Goal: Task Accomplishment & Management: Complete application form

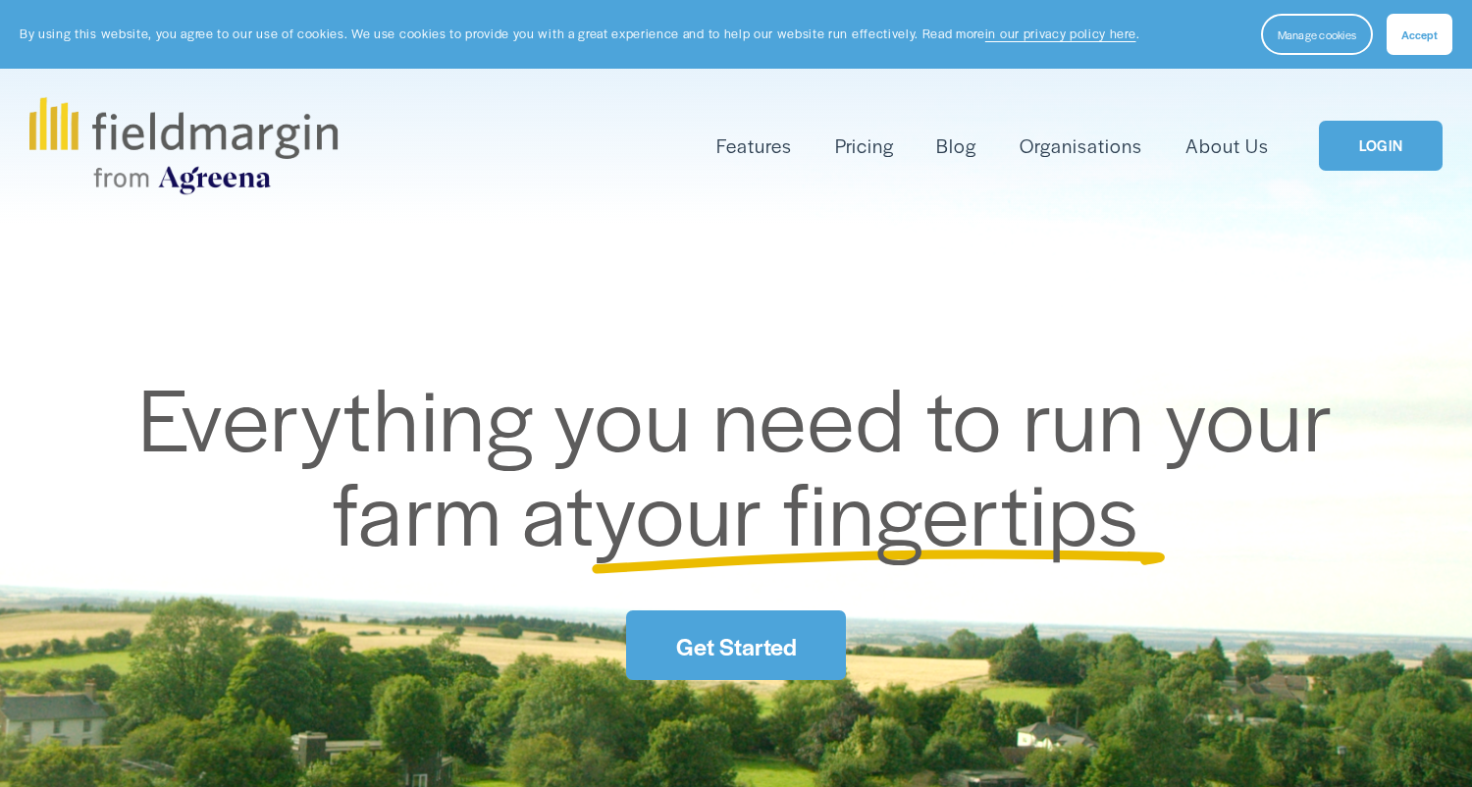
click at [876, 141] on link "Pricing" at bounding box center [864, 146] width 59 height 32
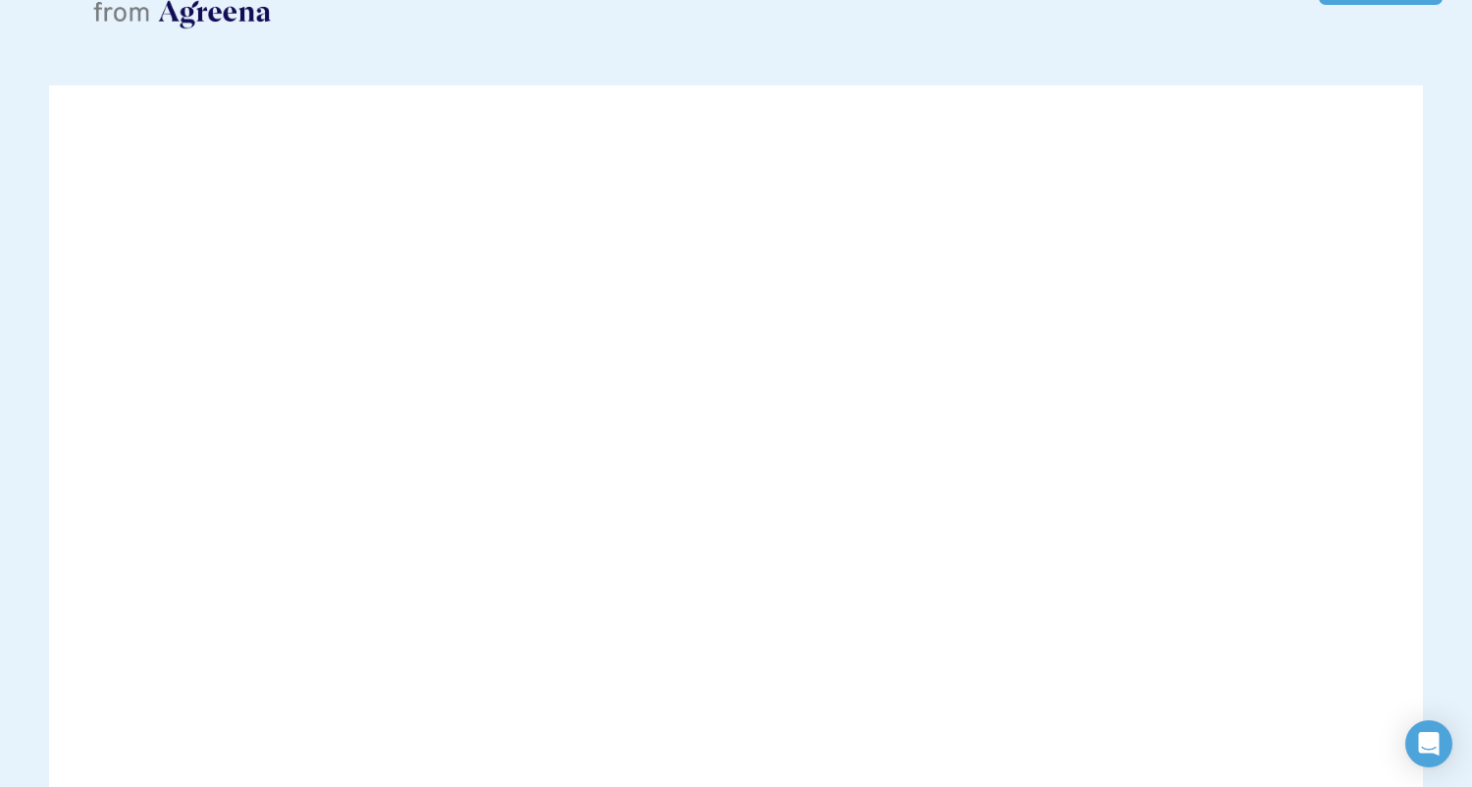
scroll to position [192, 0]
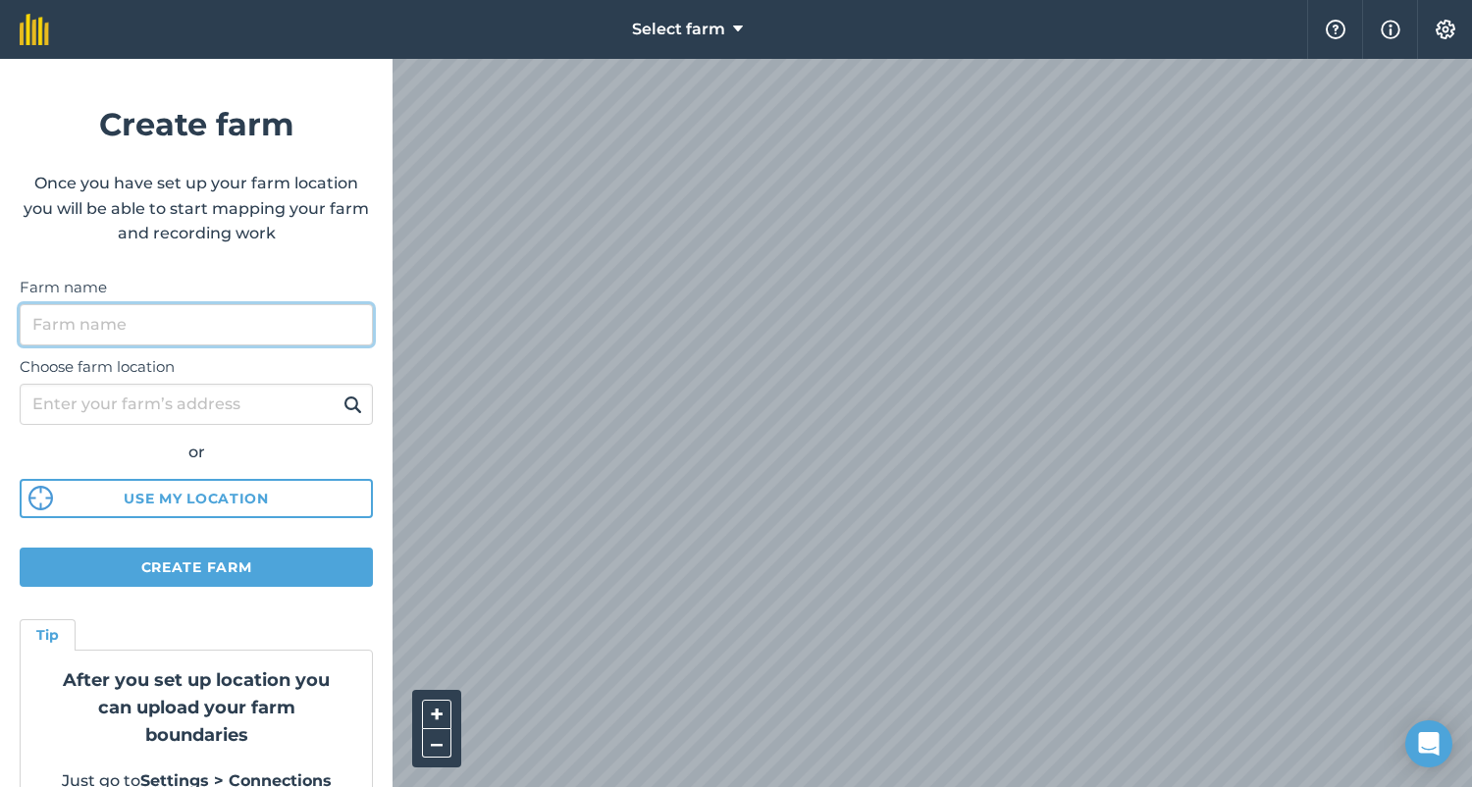
click at [89, 325] on input "Farm name" at bounding box center [196, 324] width 353 height 41
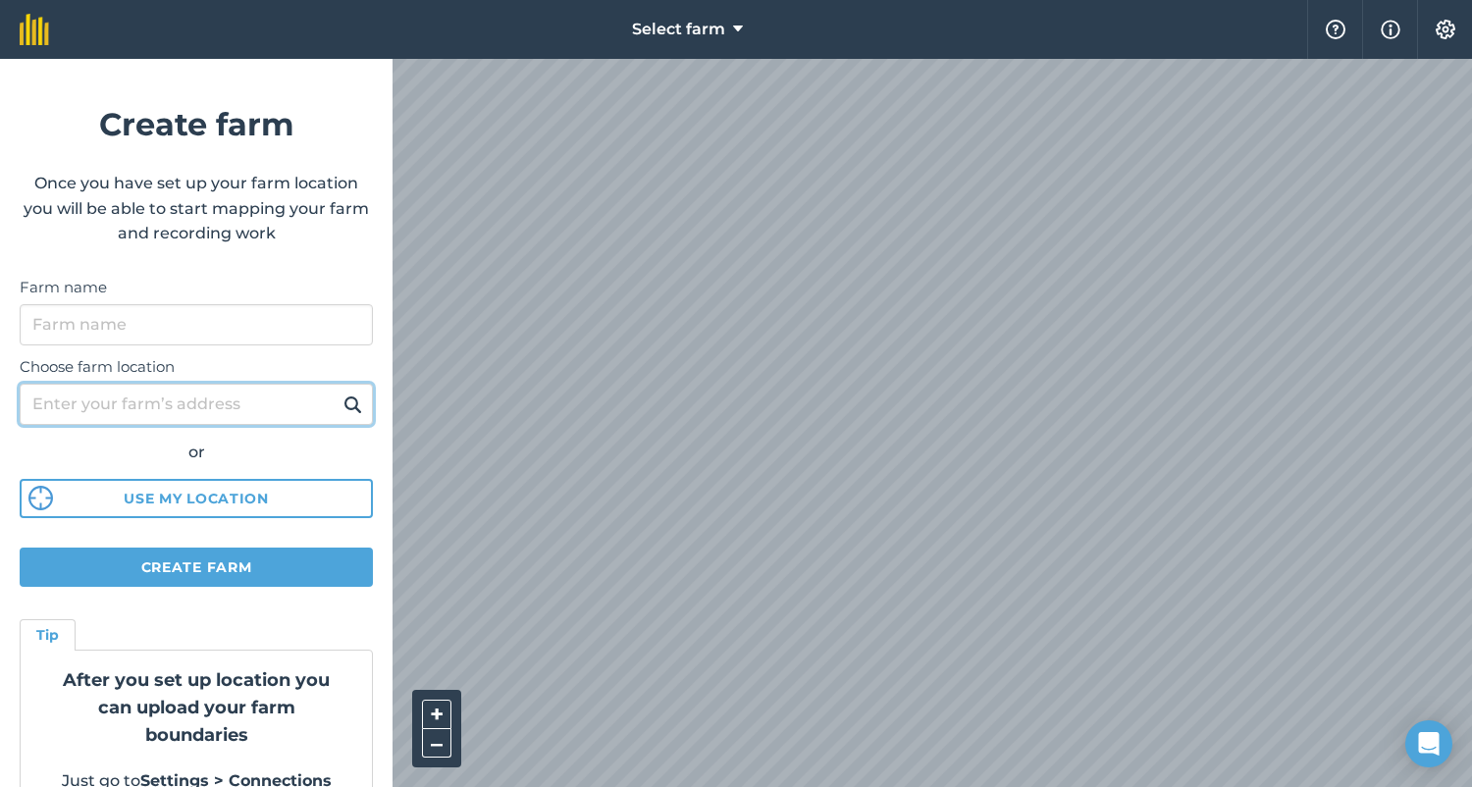
click at [81, 411] on div "Choose farm location or Use my location" at bounding box center [196, 432] width 353 height 174
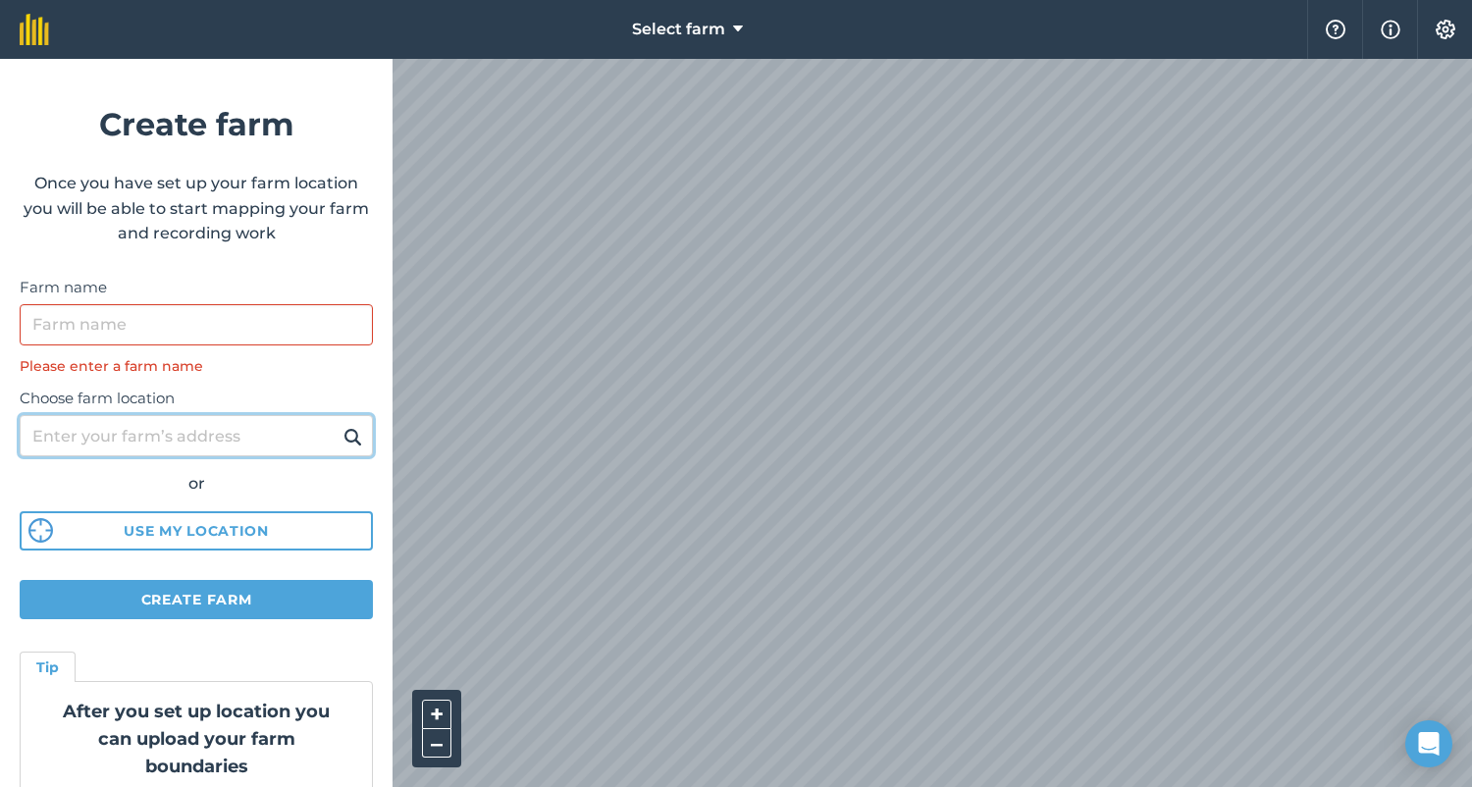
click at [265, 427] on input "Choose farm location" at bounding box center [196, 435] width 353 height 41
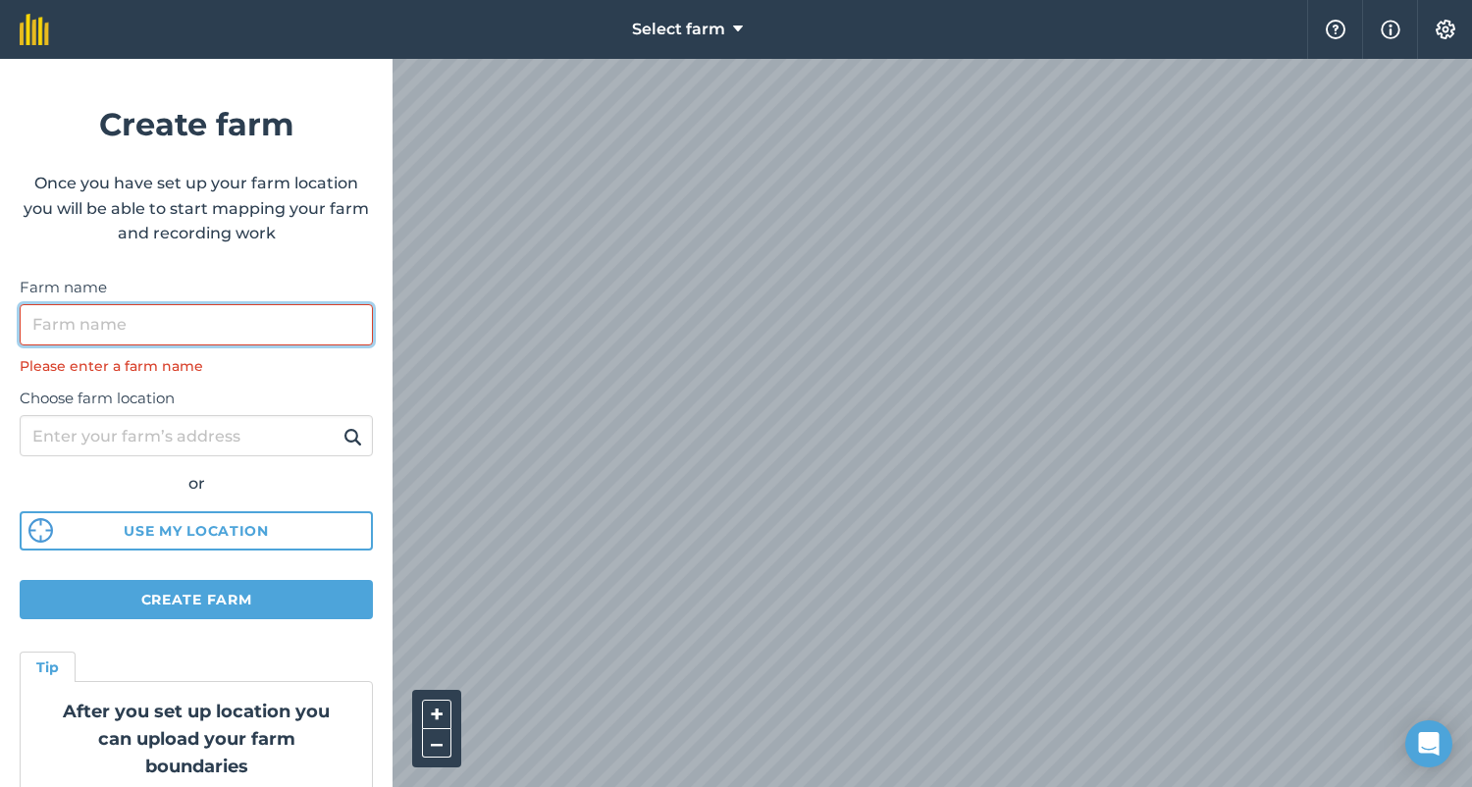
click at [273, 319] on input "Farm name" at bounding box center [196, 324] width 353 height 41
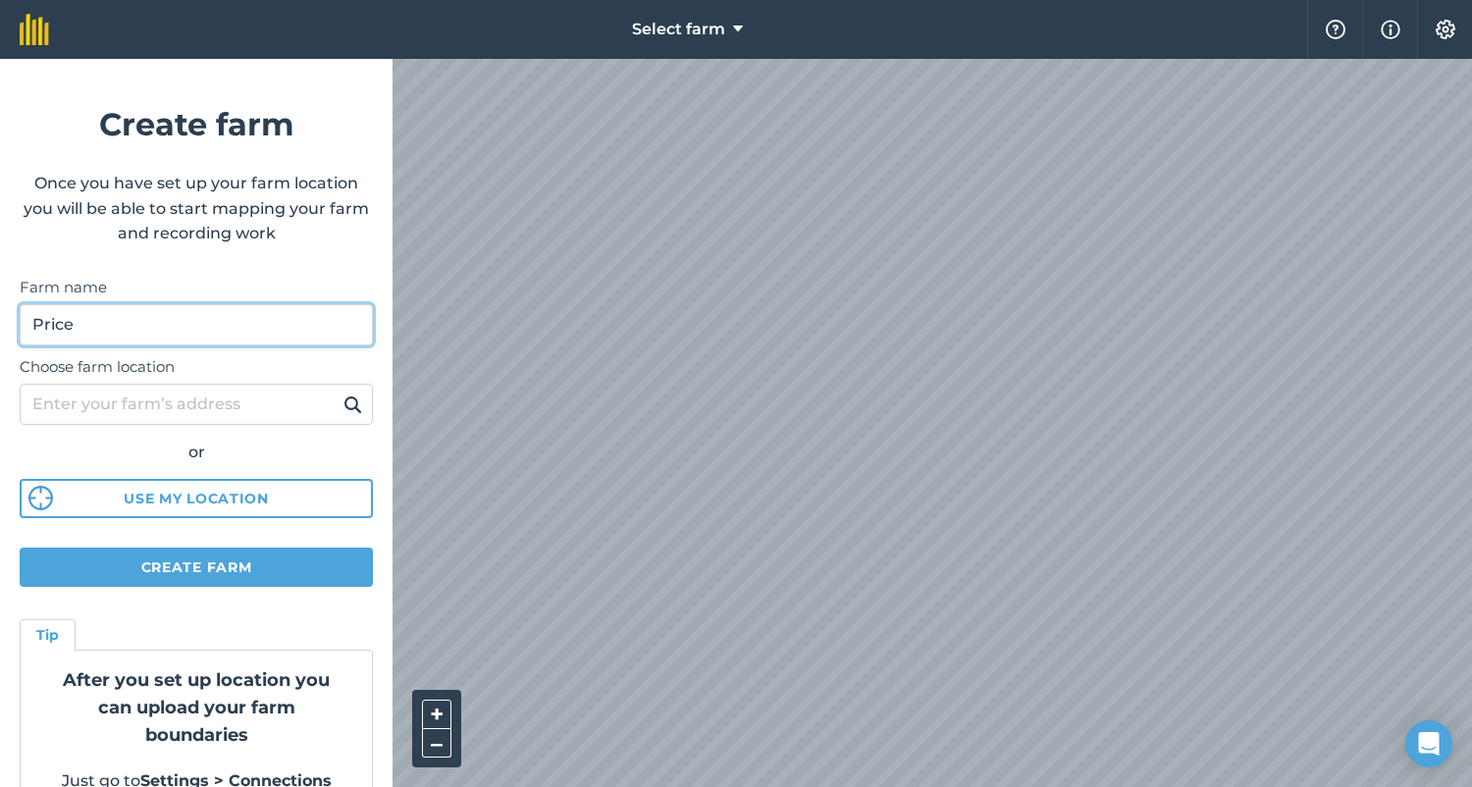
type input "Price"
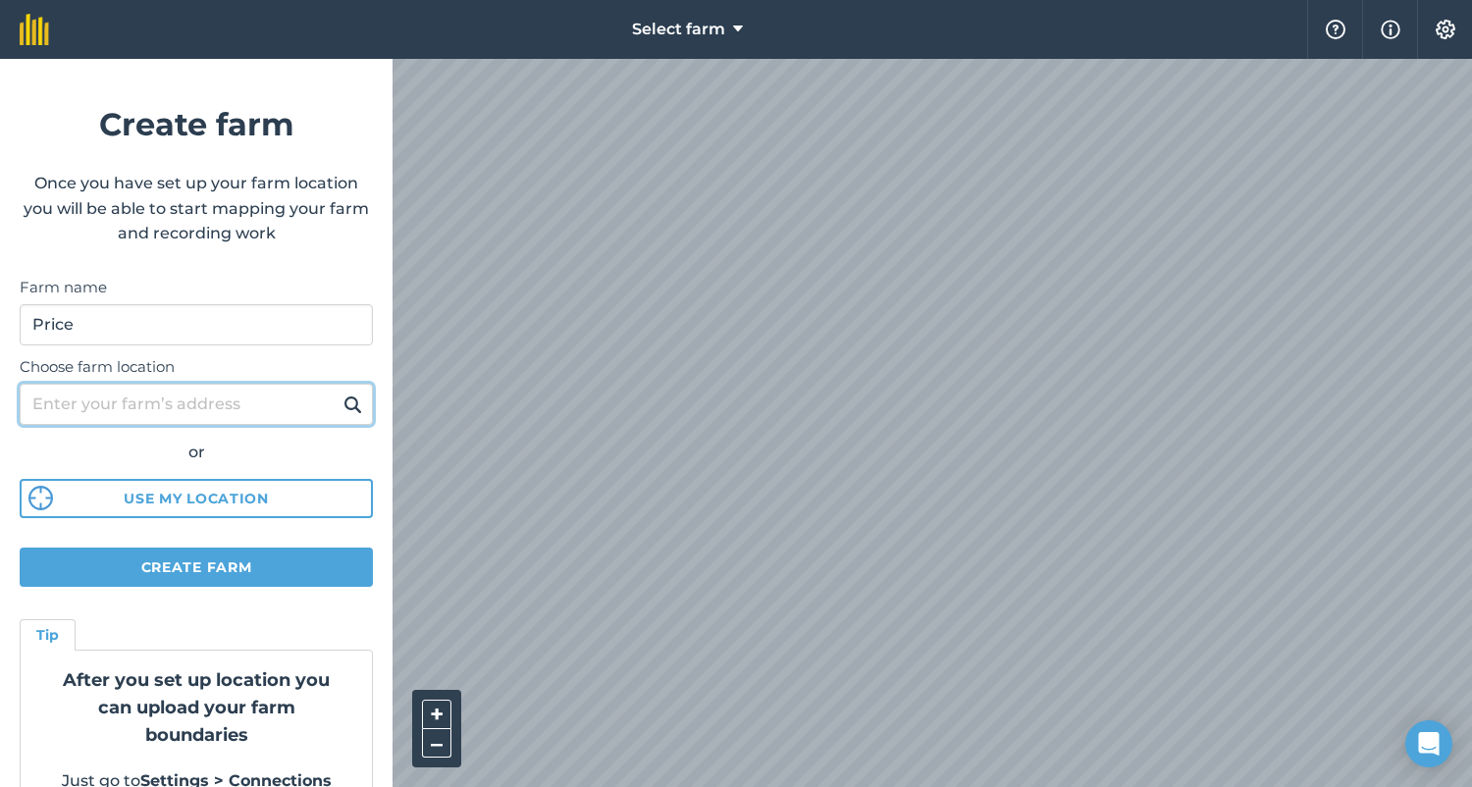
click at [273, 408] on input "Choose farm location" at bounding box center [196, 404] width 353 height 41
type input "[STREET_ADDRESS][PERSON_NAME]"
click at [338, 392] on button at bounding box center [353, 405] width 30 height 26
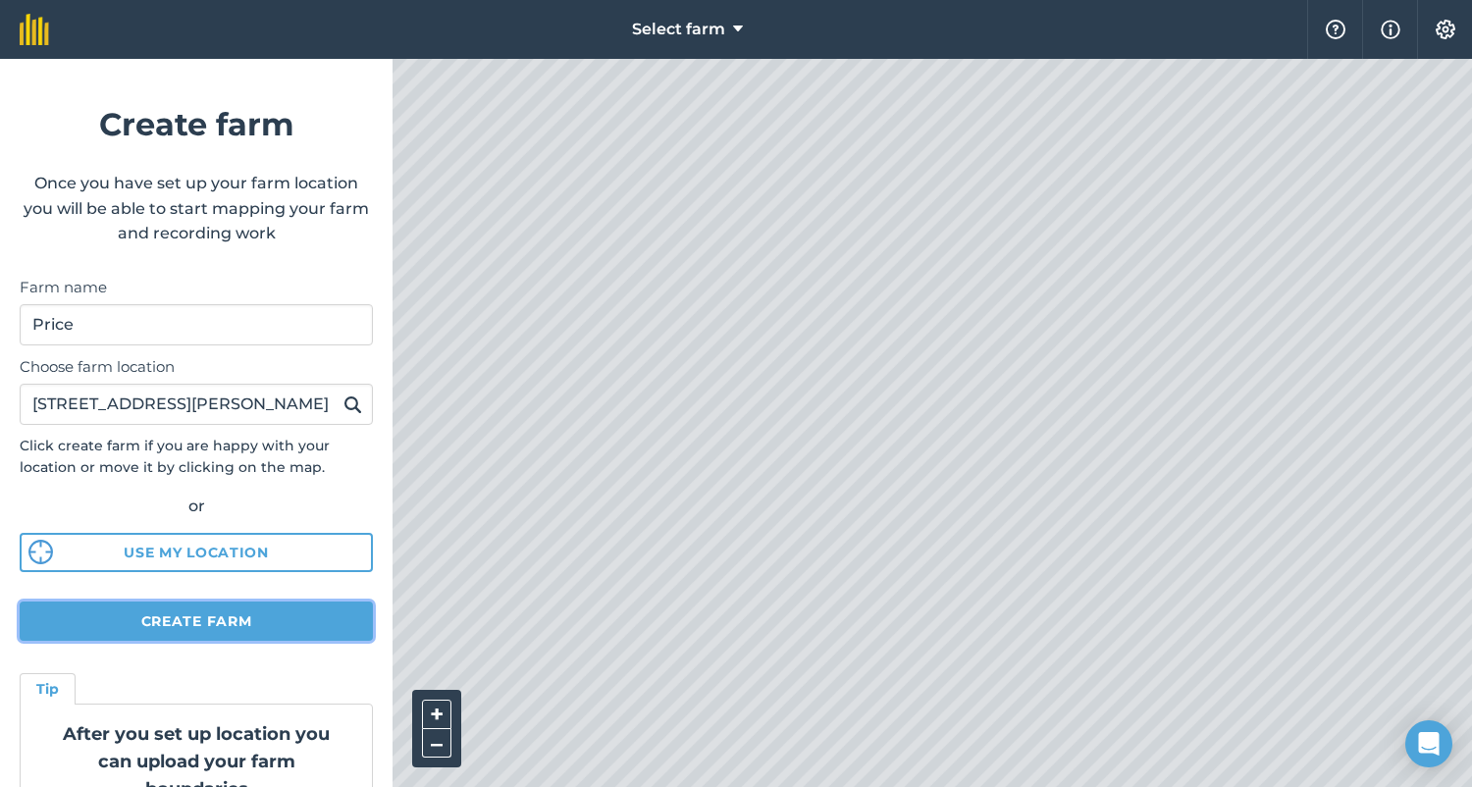
click at [249, 626] on button "Create farm" at bounding box center [196, 621] width 353 height 39
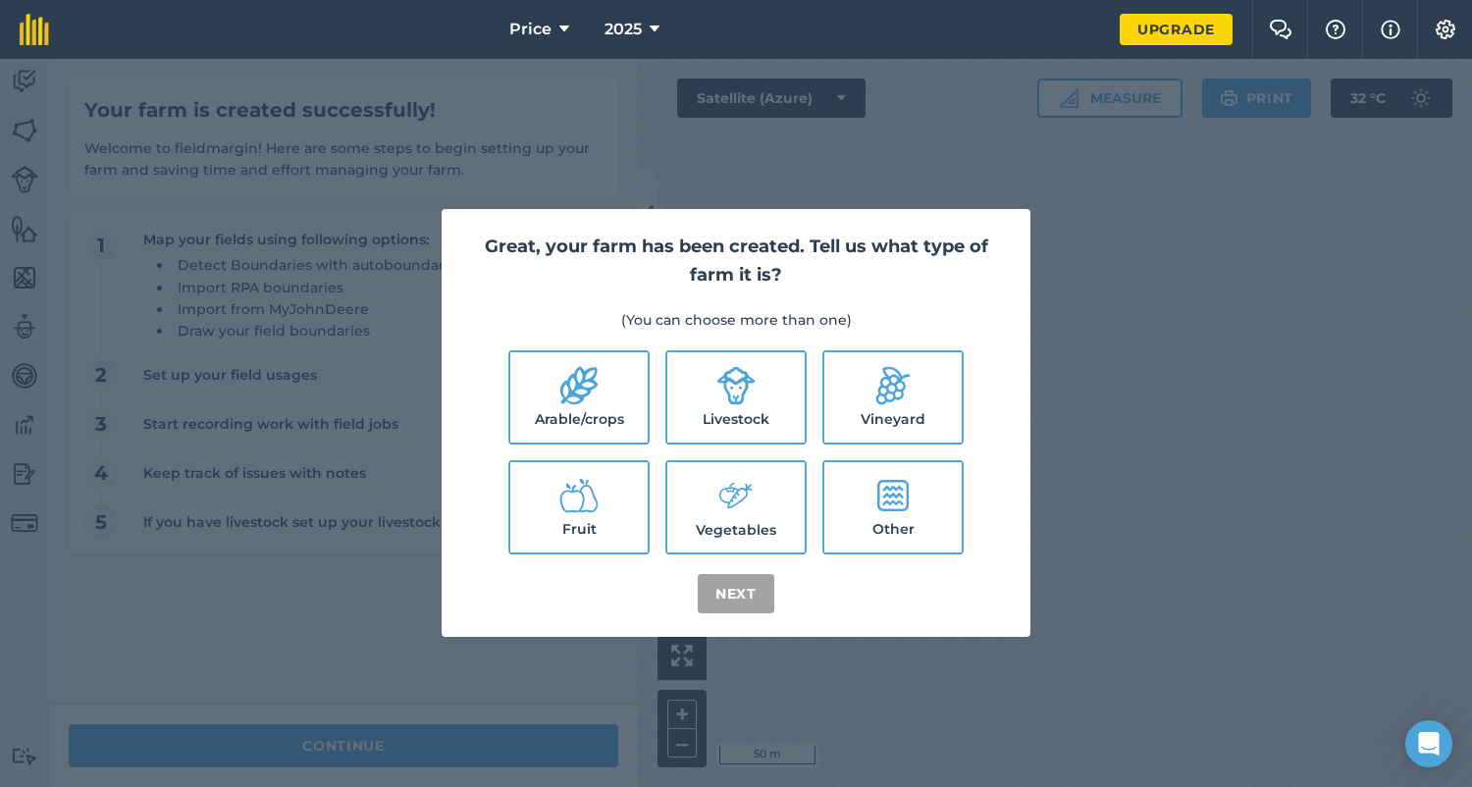
click at [747, 503] on icon at bounding box center [735, 496] width 39 height 42
checkbox input "true"
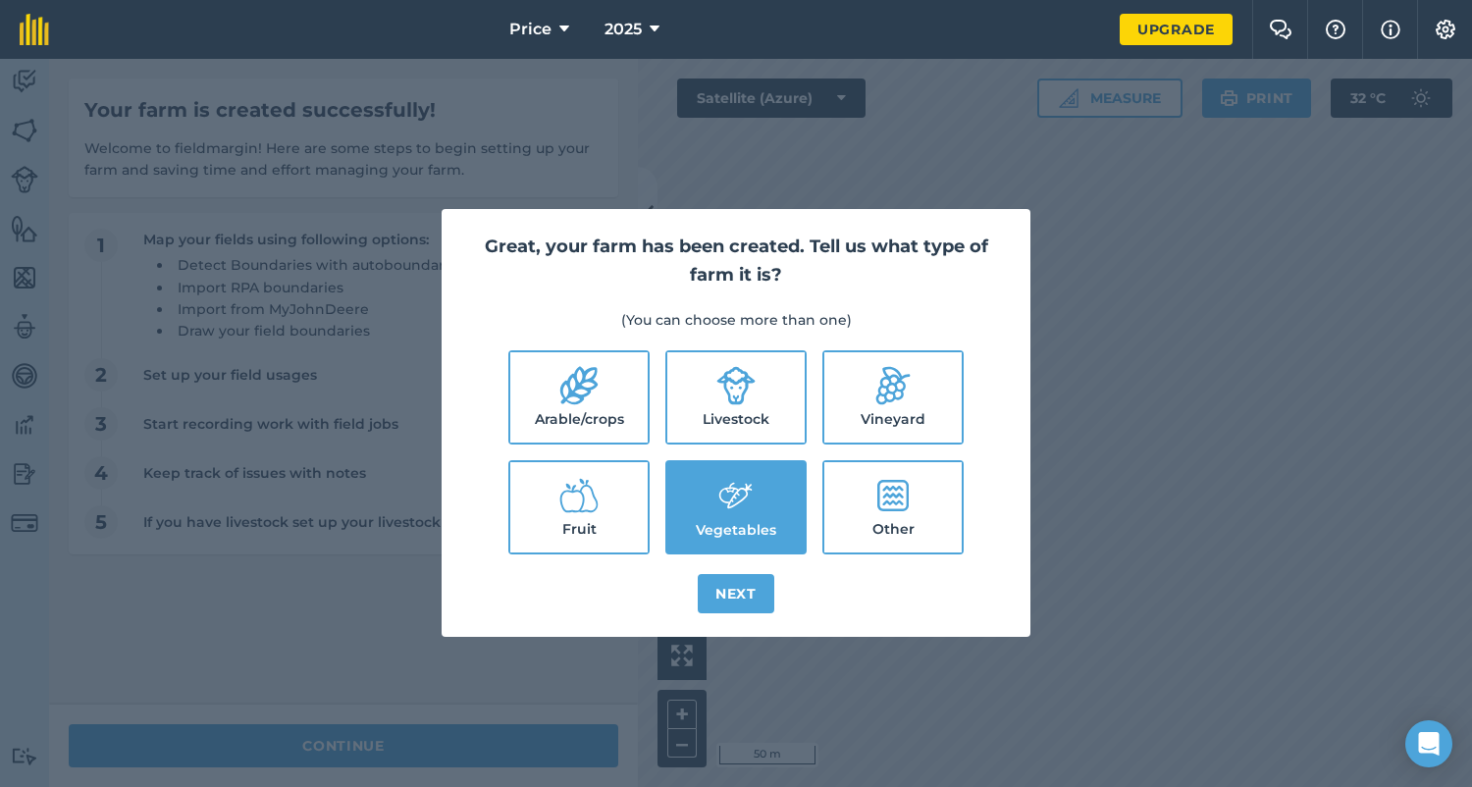
click at [599, 511] on label "Fruit" at bounding box center [578, 507] width 137 height 90
checkbox input "true"
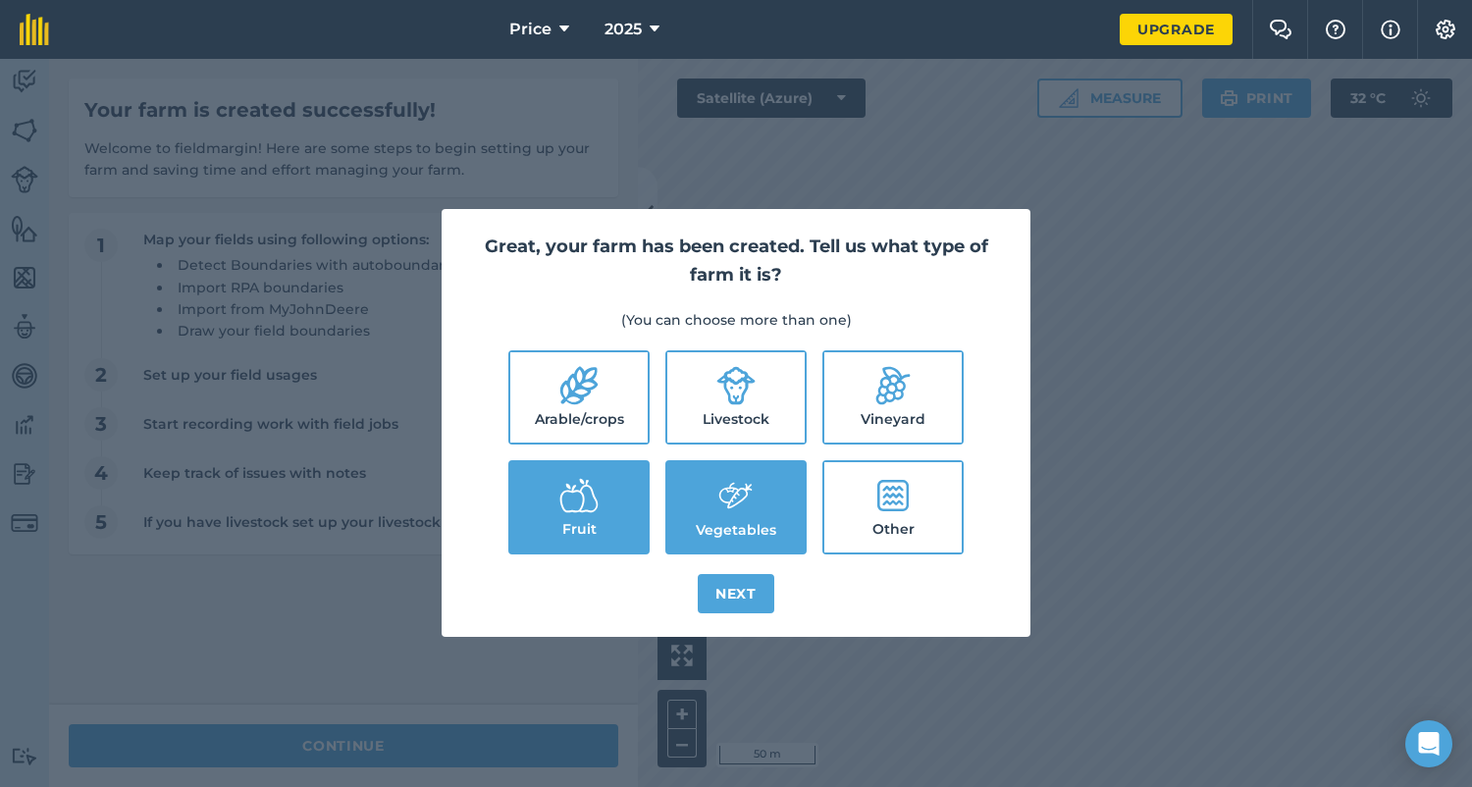
click at [912, 393] on icon at bounding box center [893, 385] width 39 height 39
checkbox input "true"
click at [743, 387] on icon at bounding box center [735, 385] width 39 height 39
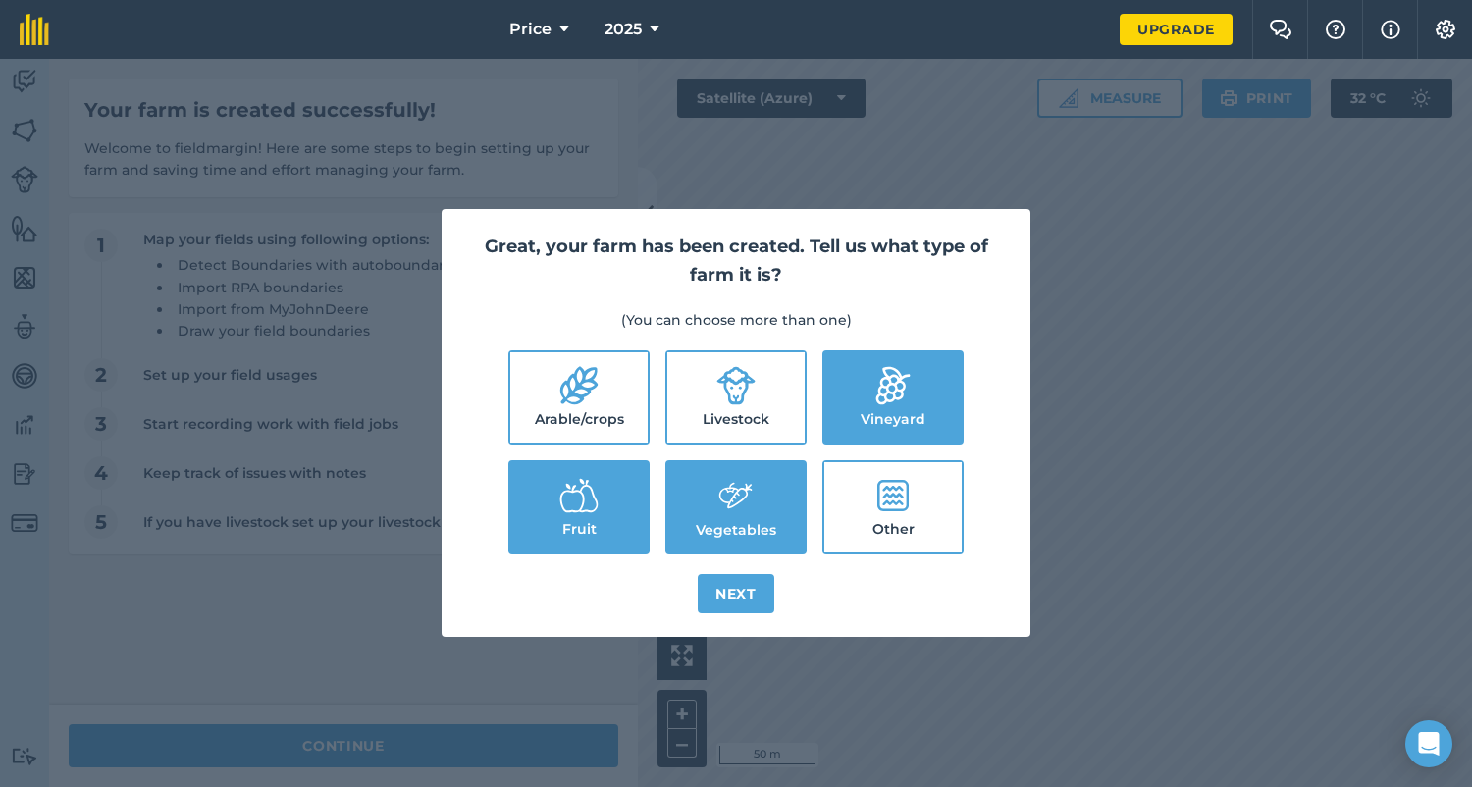
checkbox input "true"
click at [592, 417] on label "Arable/crops" at bounding box center [578, 397] width 137 height 90
checkbox input "true"
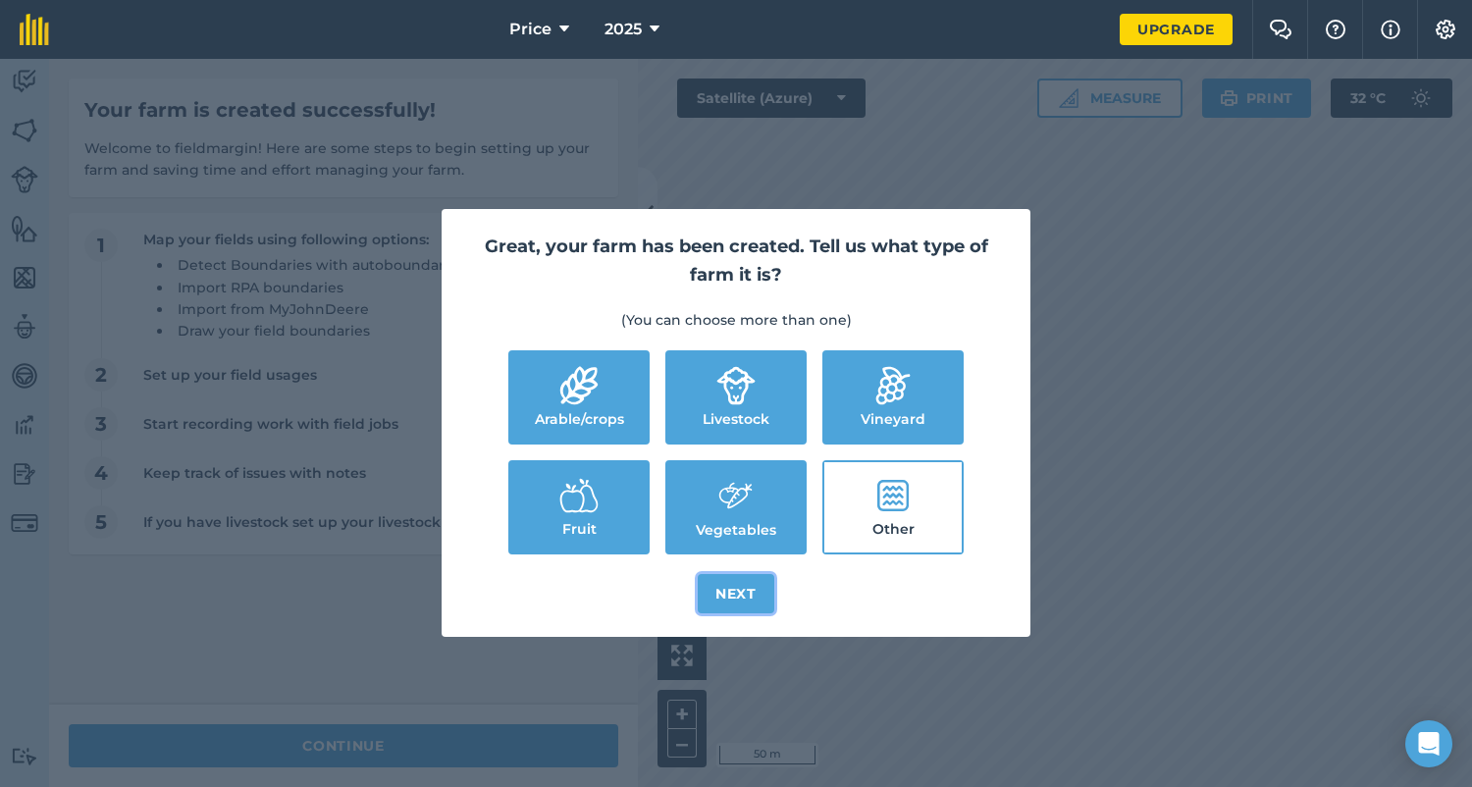
click at [736, 596] on button "Next" at bounding box center [736, 593] width 77 height 39
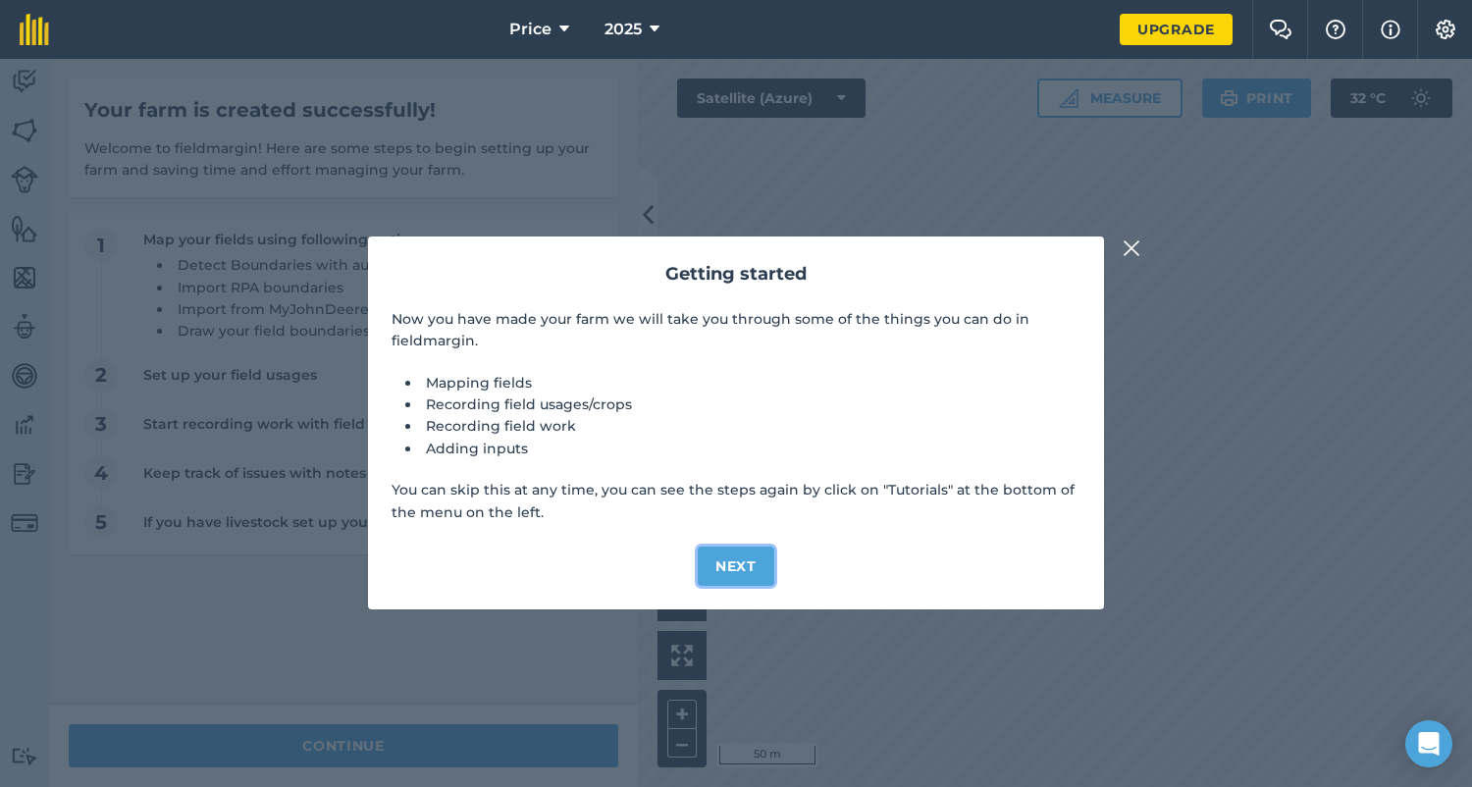
click at [737, 566] on button "Next" at bounding box center [736, 566] width 77 height 39
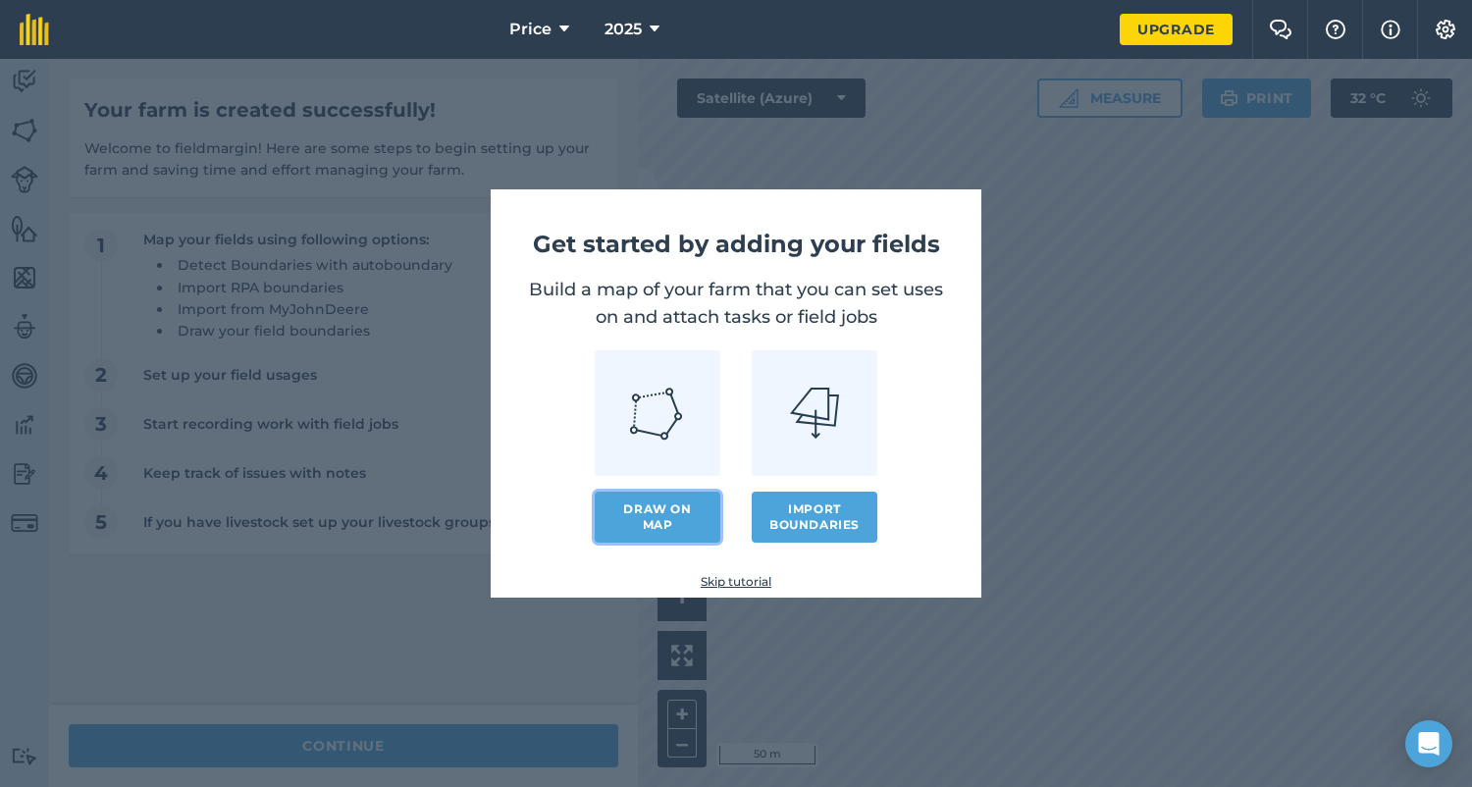
click at [655, 514] on link "Draw on map" at bounding box center [658, 517] width 126 height 51
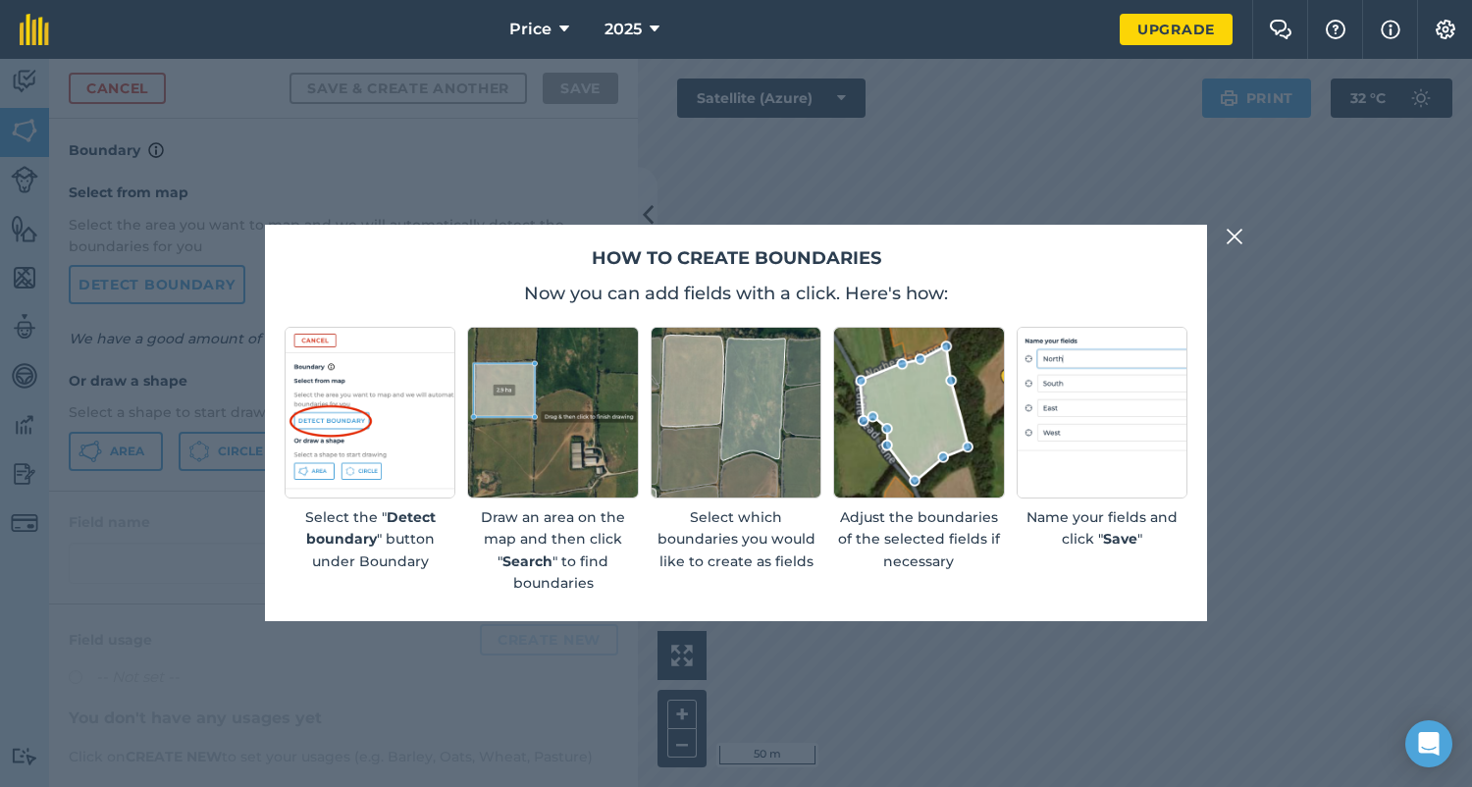
click at [1232, 239] on img at bounding box center [1235, 237] width 18 height 24
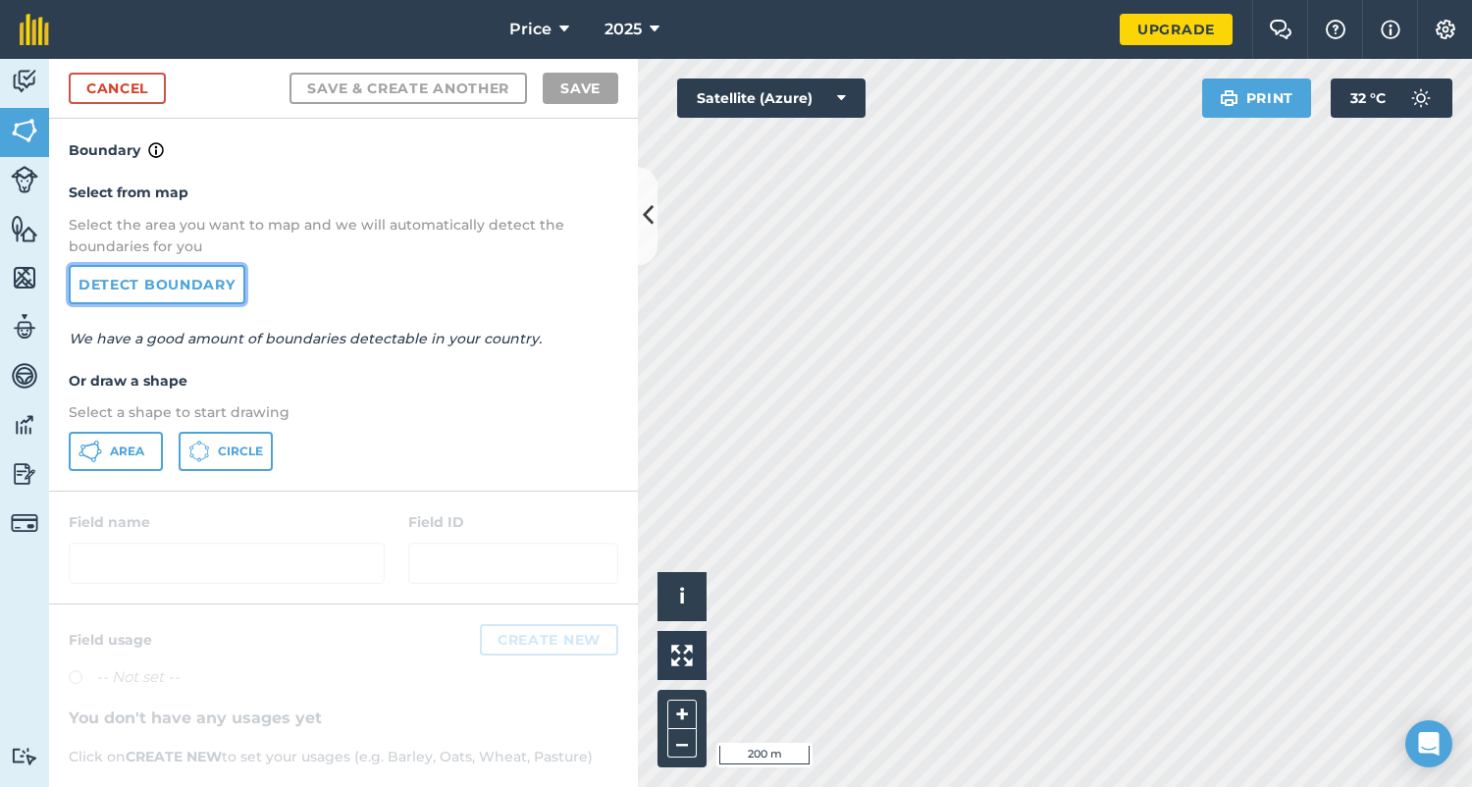
click at [187, 283] on link "Detect boundary" at bounding box center [157, 284] width 177 height 39
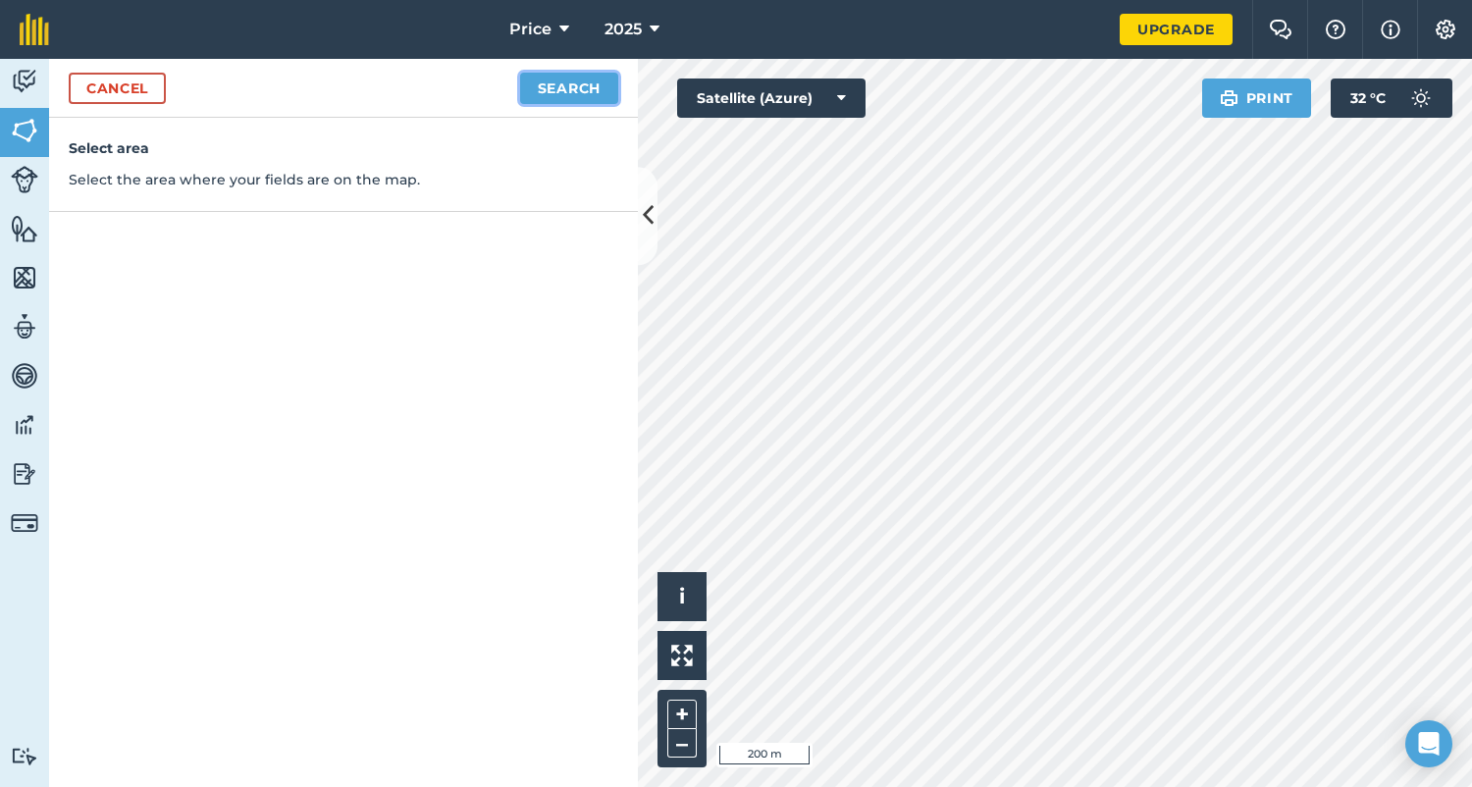
click at [584, 80] on button "Search" at bounding box center [569, 88] width 98 height 31
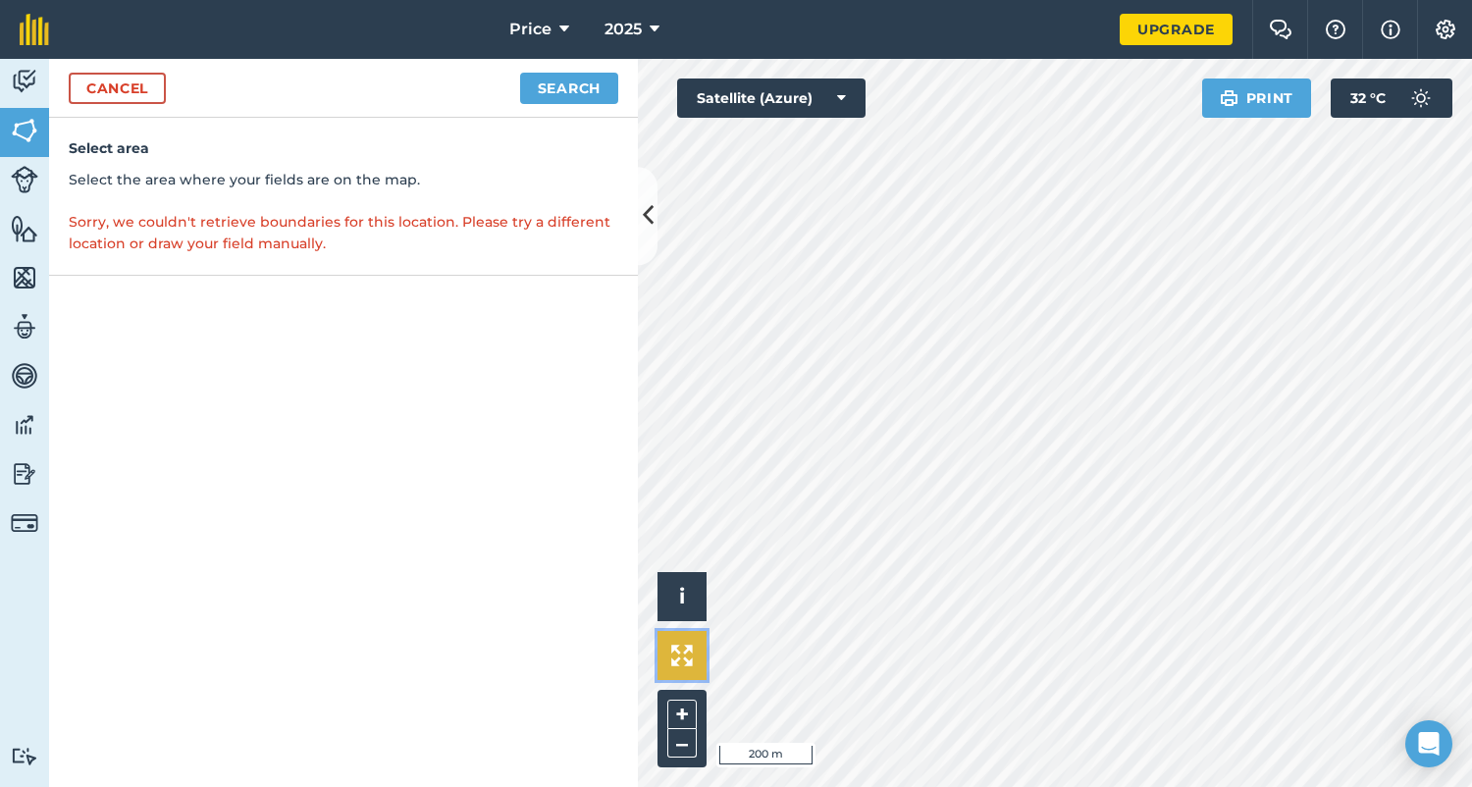
click at [674, 641] on button at bounding box center [682, 655] width 49 height 49
click at [20, 134] on img at bounding box center [24, 130] width 27 height 29
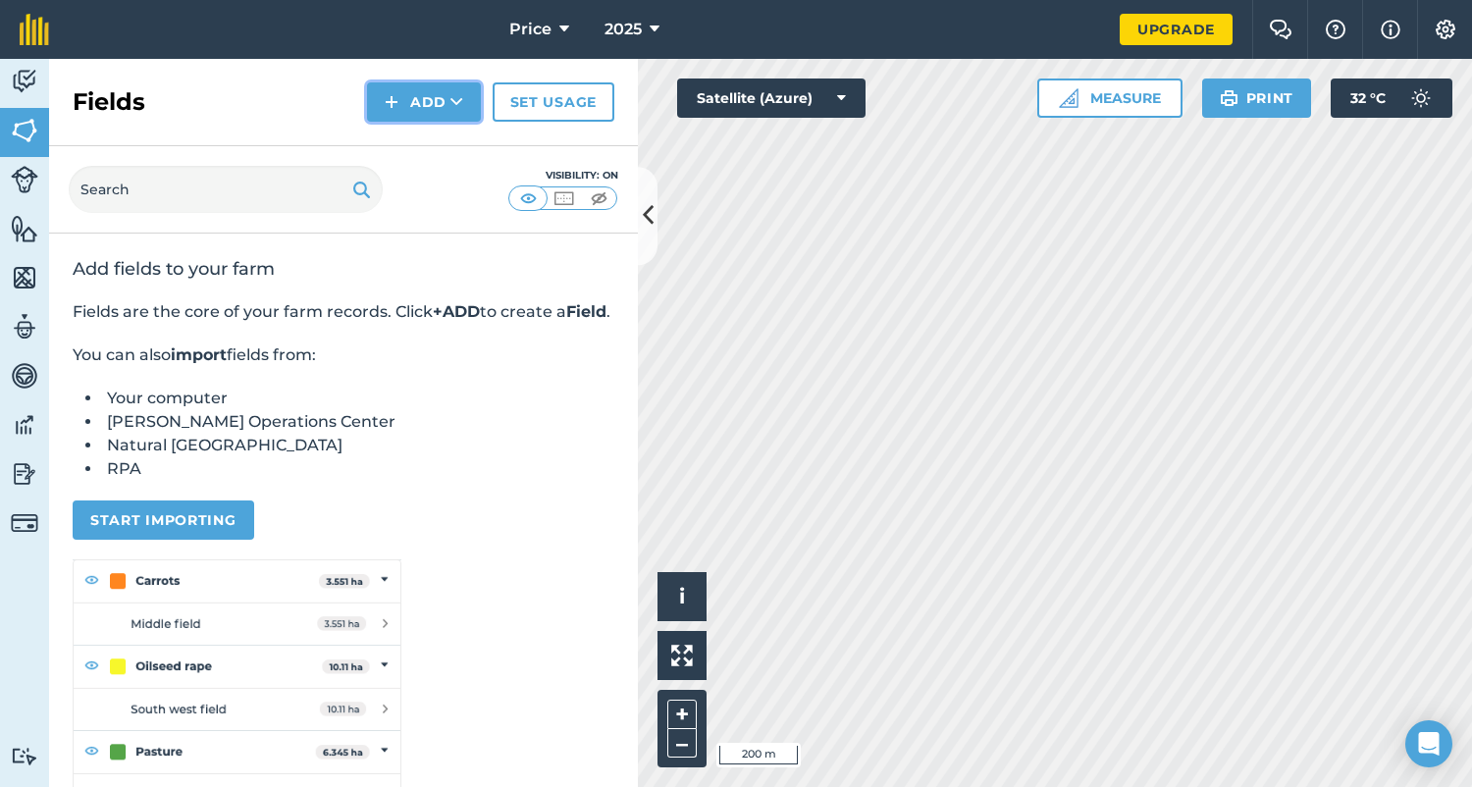
click at [457, 101] on icon at bounding box center [457, 102] width 13 height 20
click at [429, 143] on link "Draw" at bounding box center [424, 146] width 108 height 43
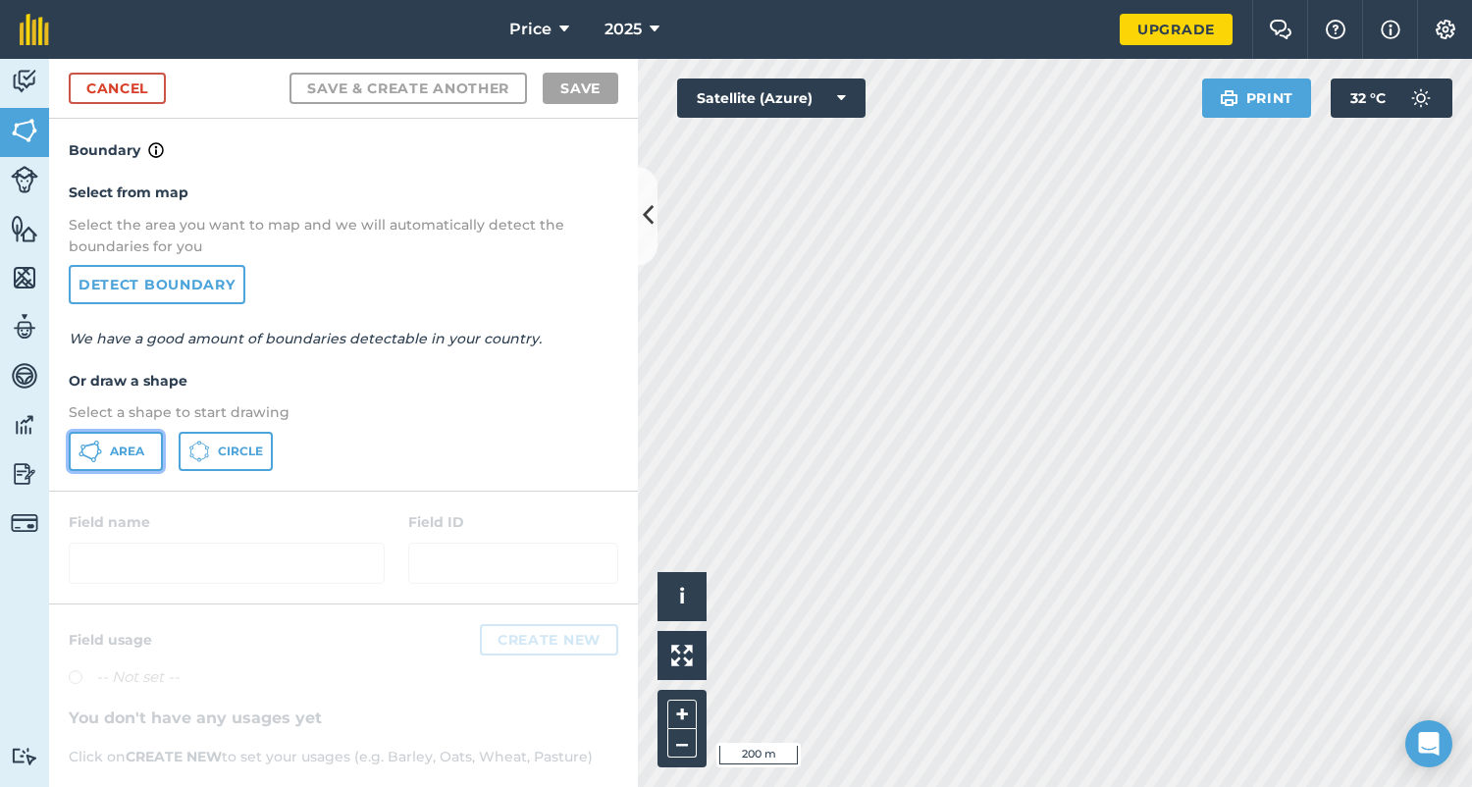
click at [112, 455] on span "Area" at bounding box center [127, 452] width 34 height 16
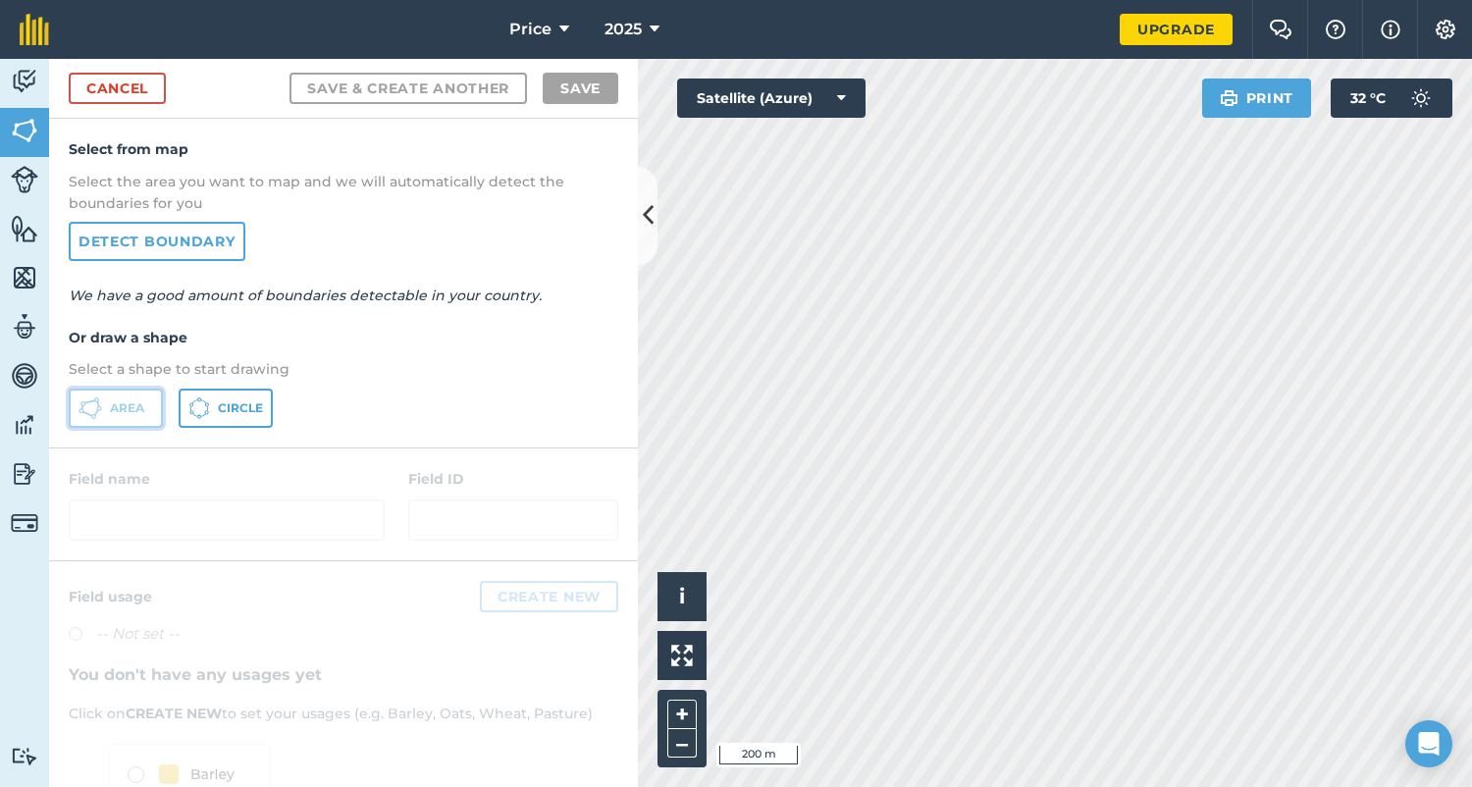
scroll to position [44, 0]
click at [688, 578] on button "i" at bounding box center [682, 596] width 49 height 49
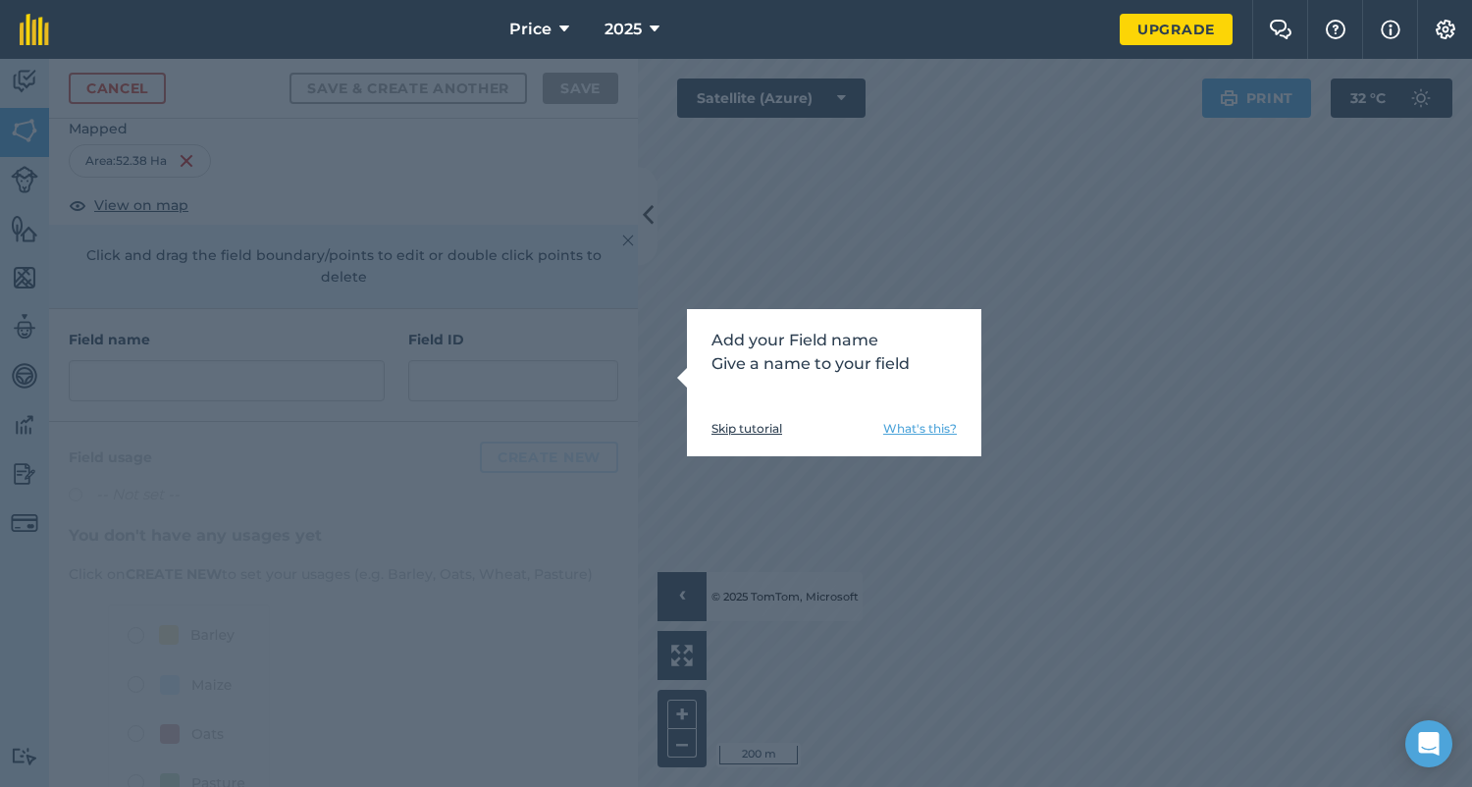
click at [754, 429] on link "Skip tutorial" at bounding box center [747, 429] width 71 height 16
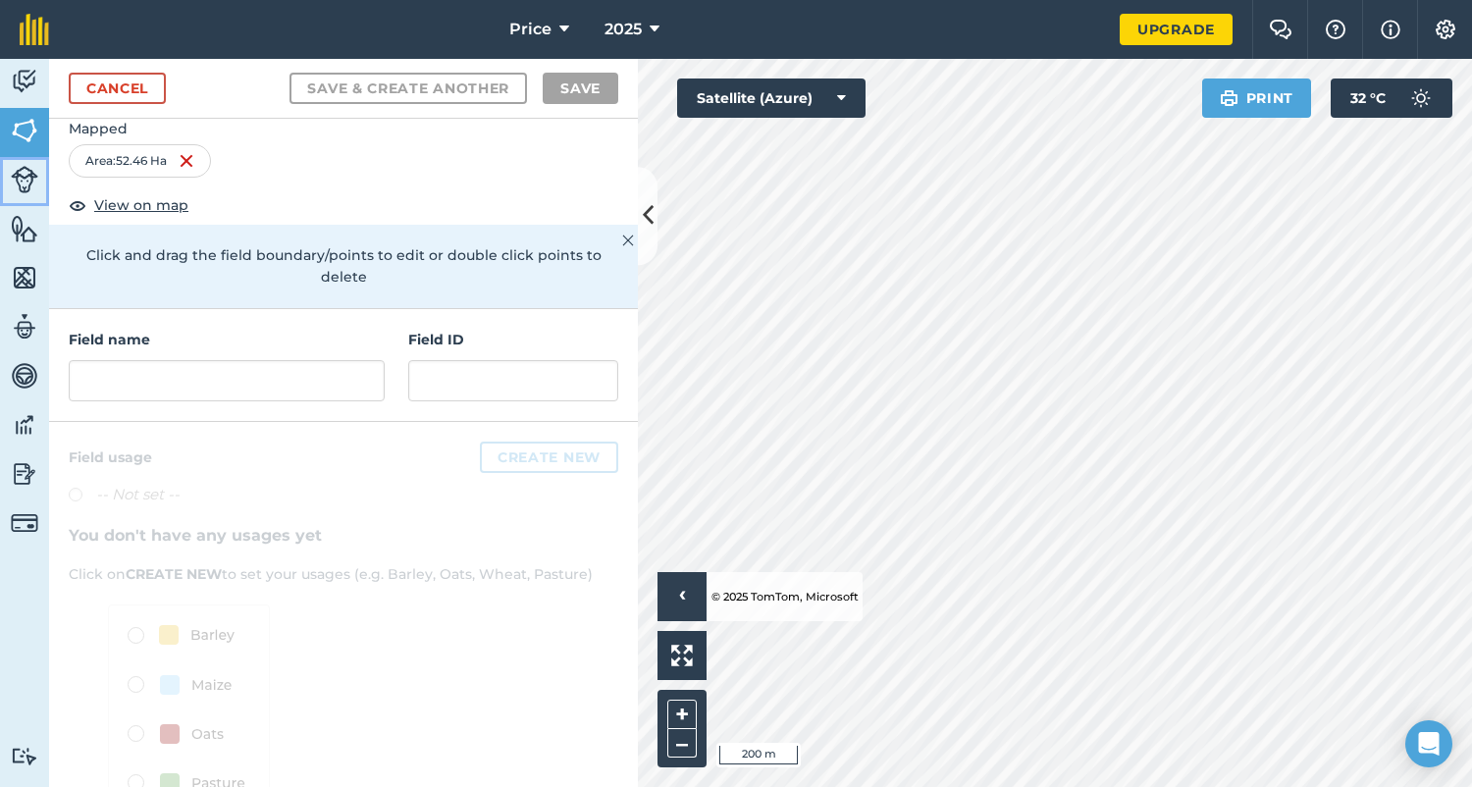
click at [11, 188] on img at bounding box center [24, 179] width 27 height 27
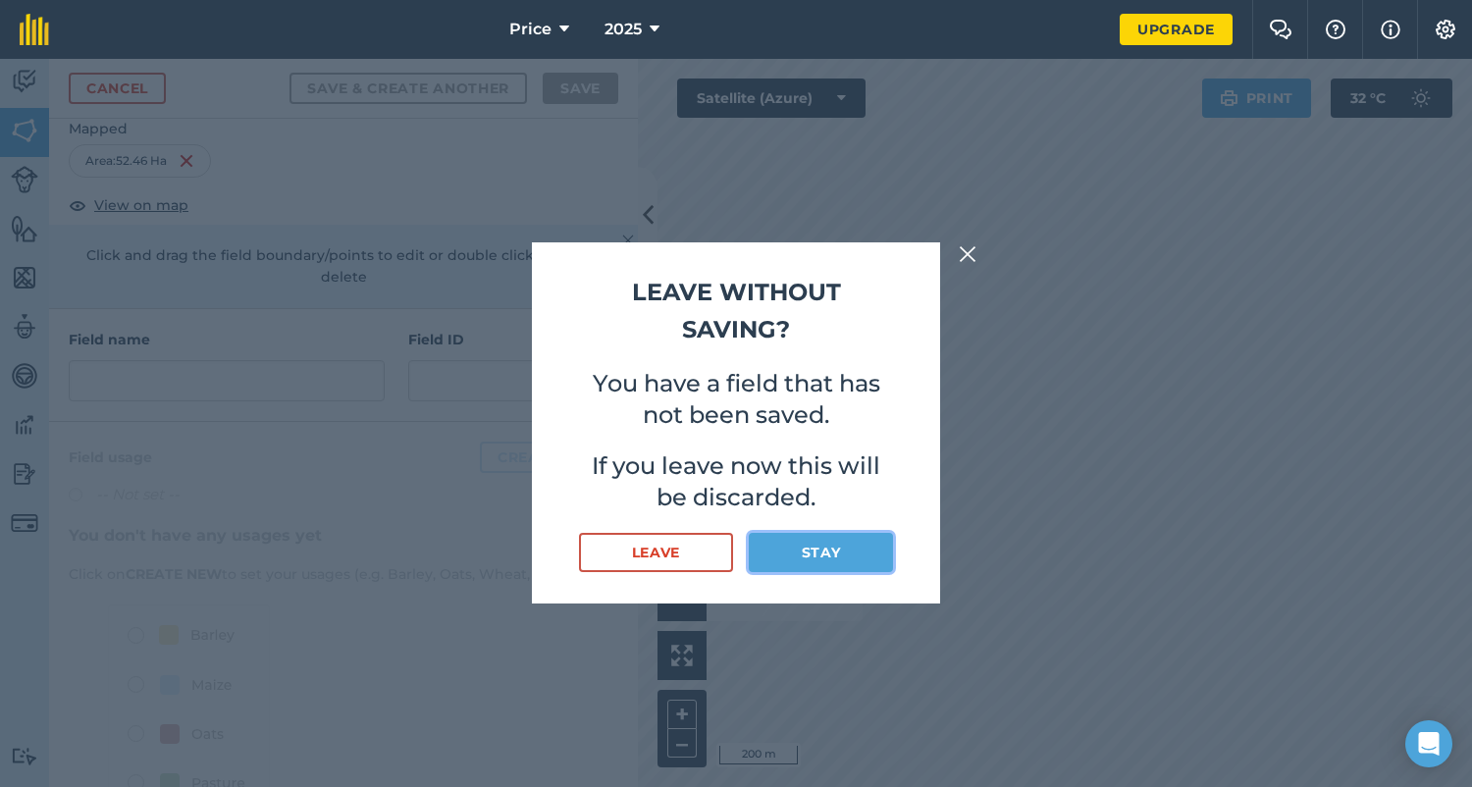
click at [824, 553] on button "Stay" at bounding box center [821, 552] width 144 height 39
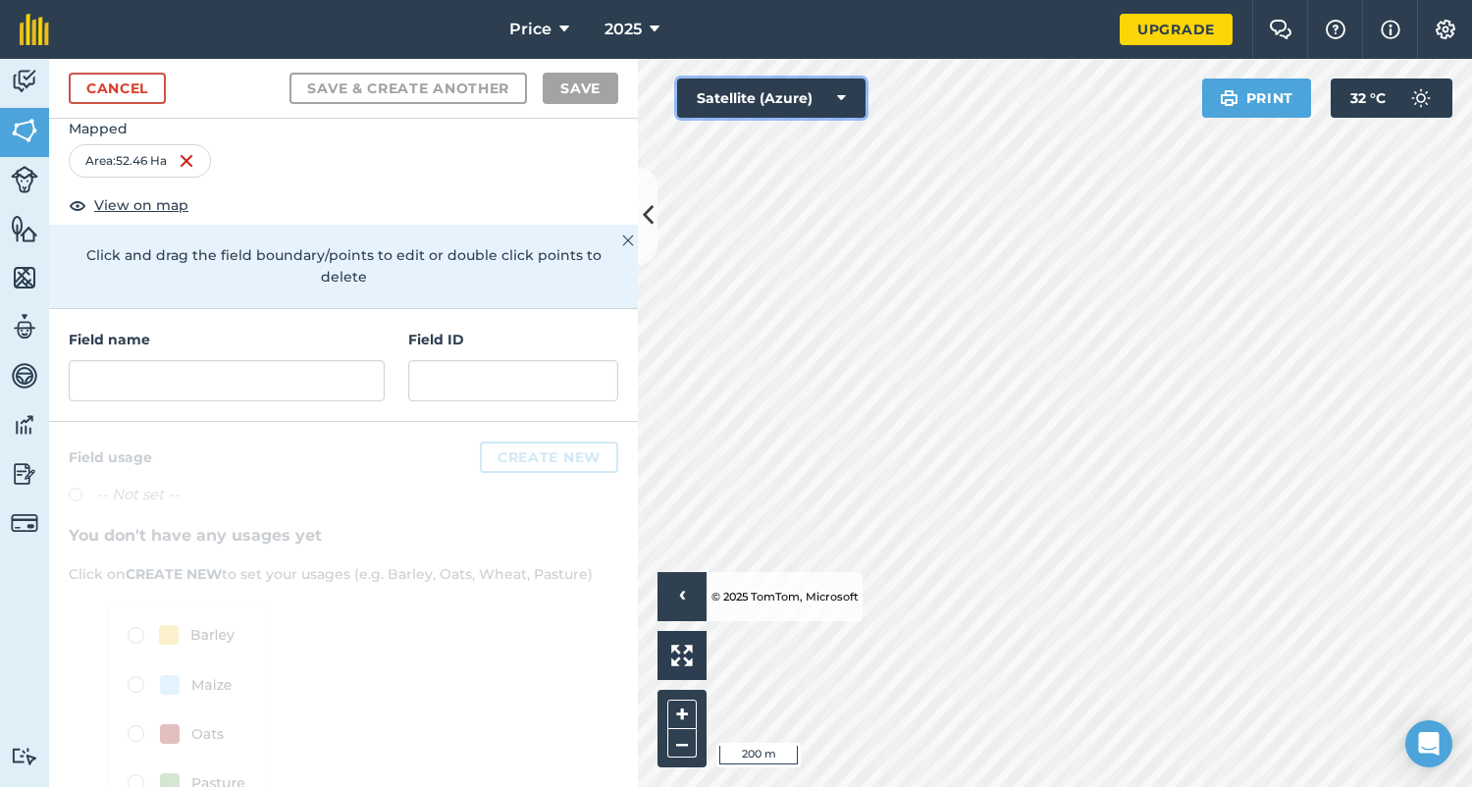
click at [818, 95] on button "Satellite (Azure)" at bounding box center [771, 98] width 188 height 39
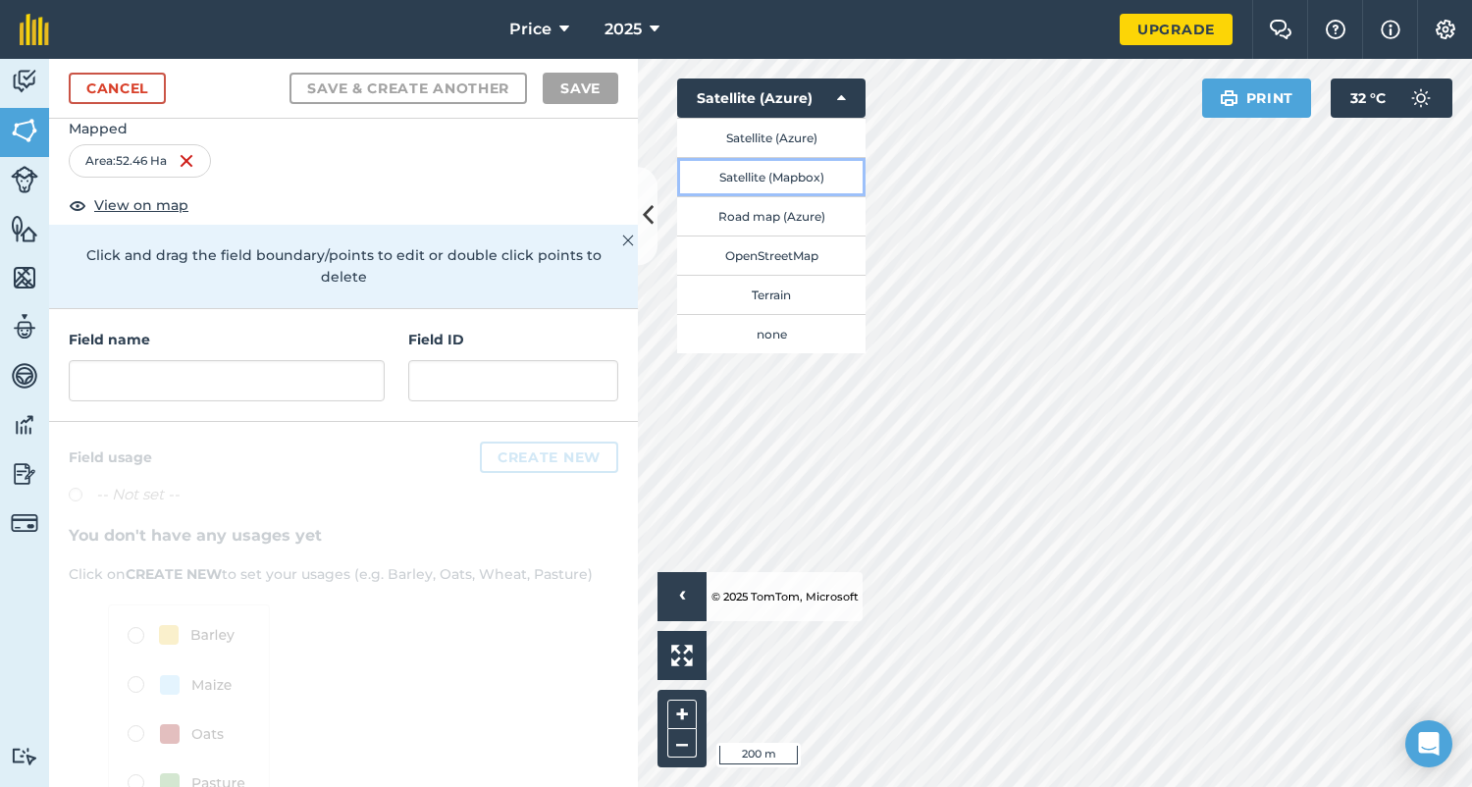
click at [817, 180] on button "Satellite (Mapbox)" at bounding box center [771, 176] width 188 height 39
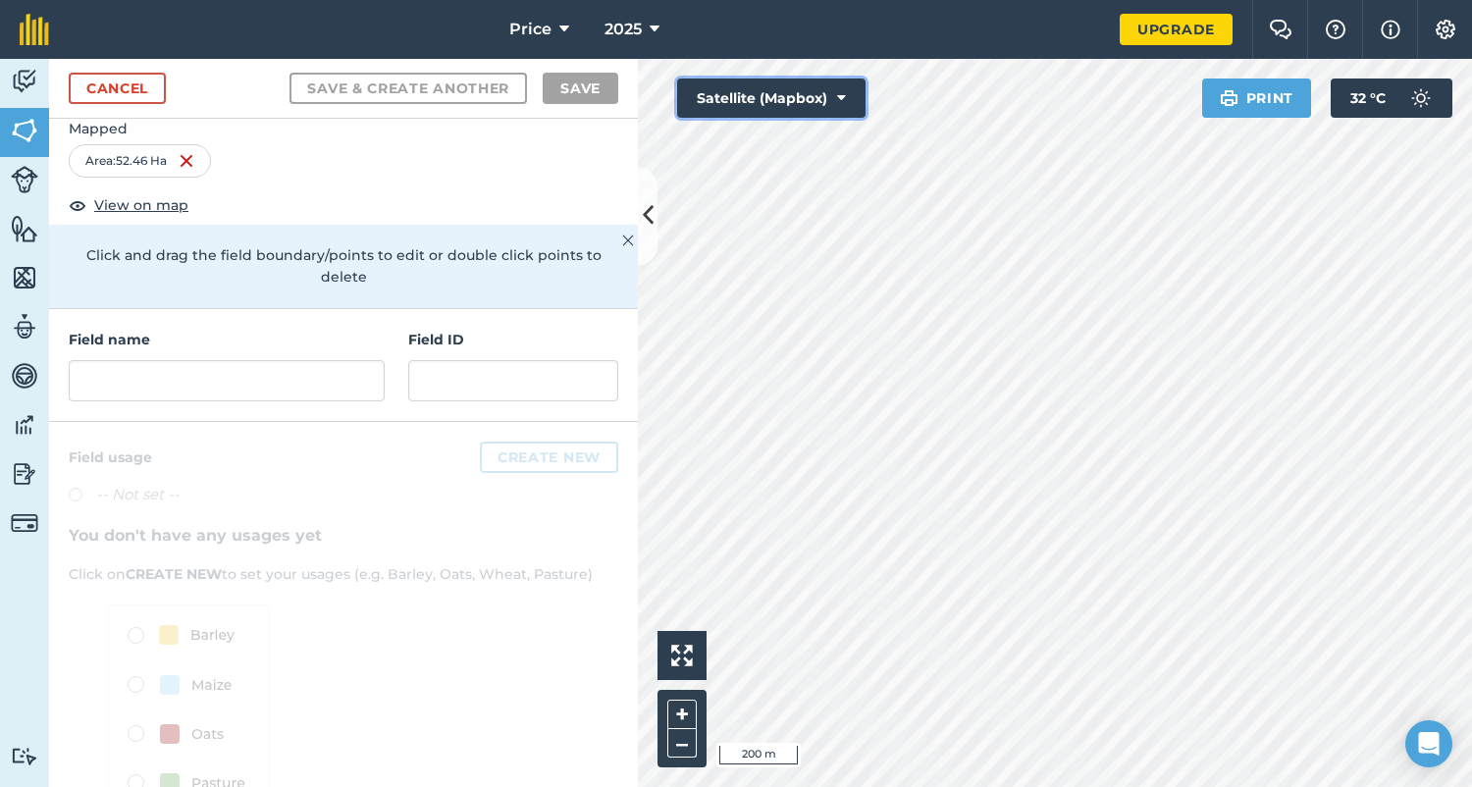
click at [825, 101] on button "Satellite (Mapbox)" at bounding box center [771, 98] width 188 height 39
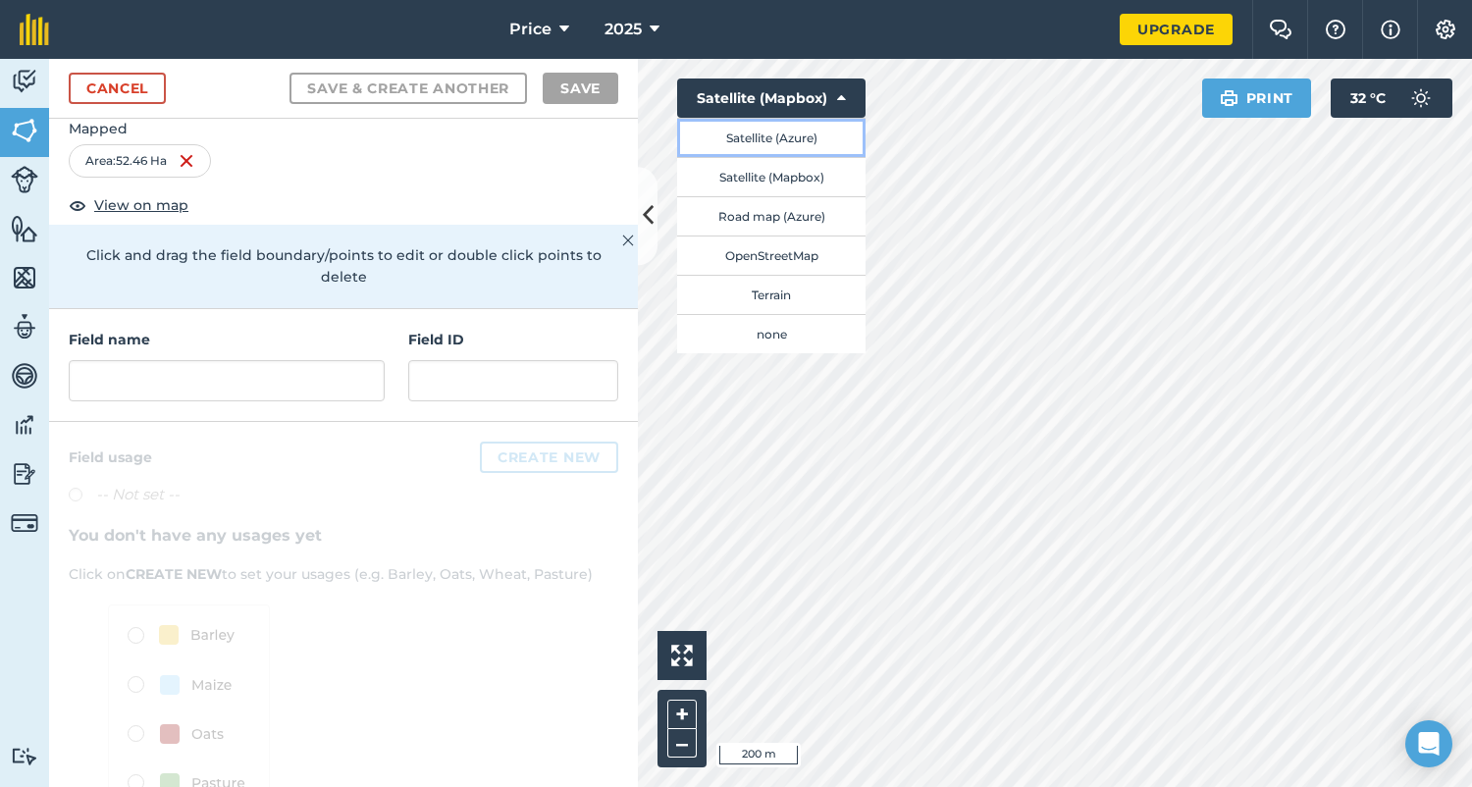
click at [814, 142] on button "Satellite (Azure)" at bounding box center [771, 137] width 188 height 39
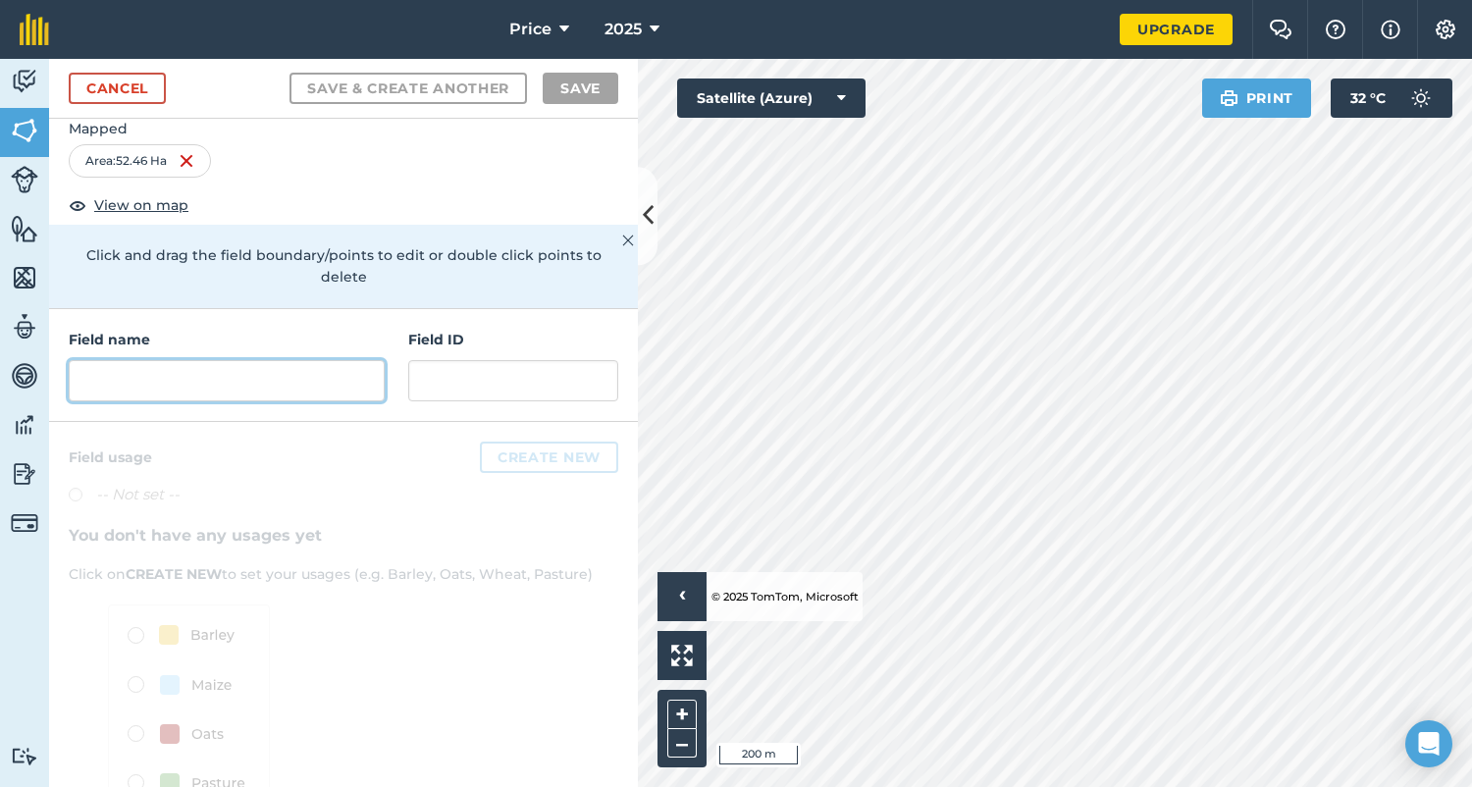
click at [200, 360] on input "text" at bounding box center [227, 380] width 316 height 41
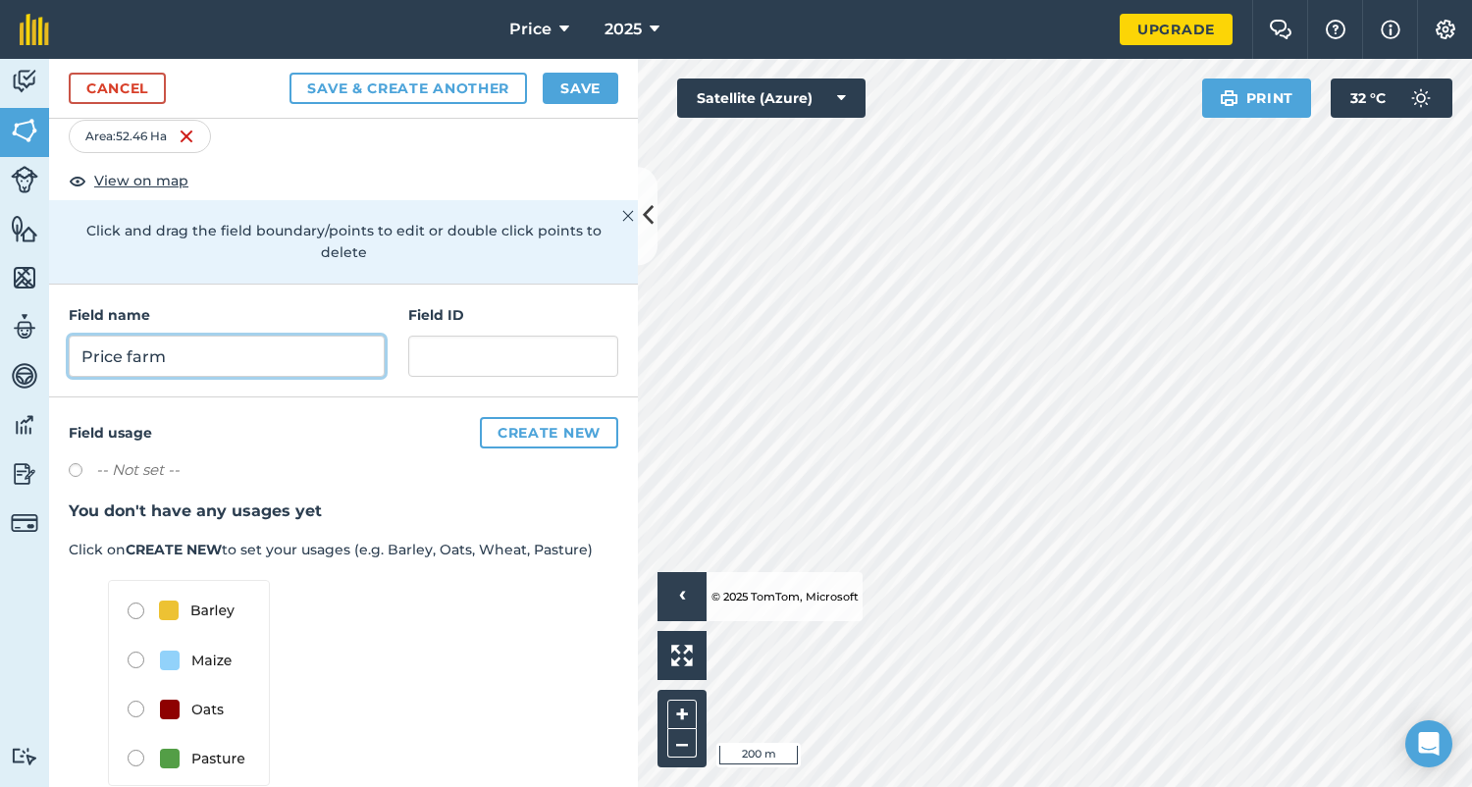
scroll to position [77, 0]
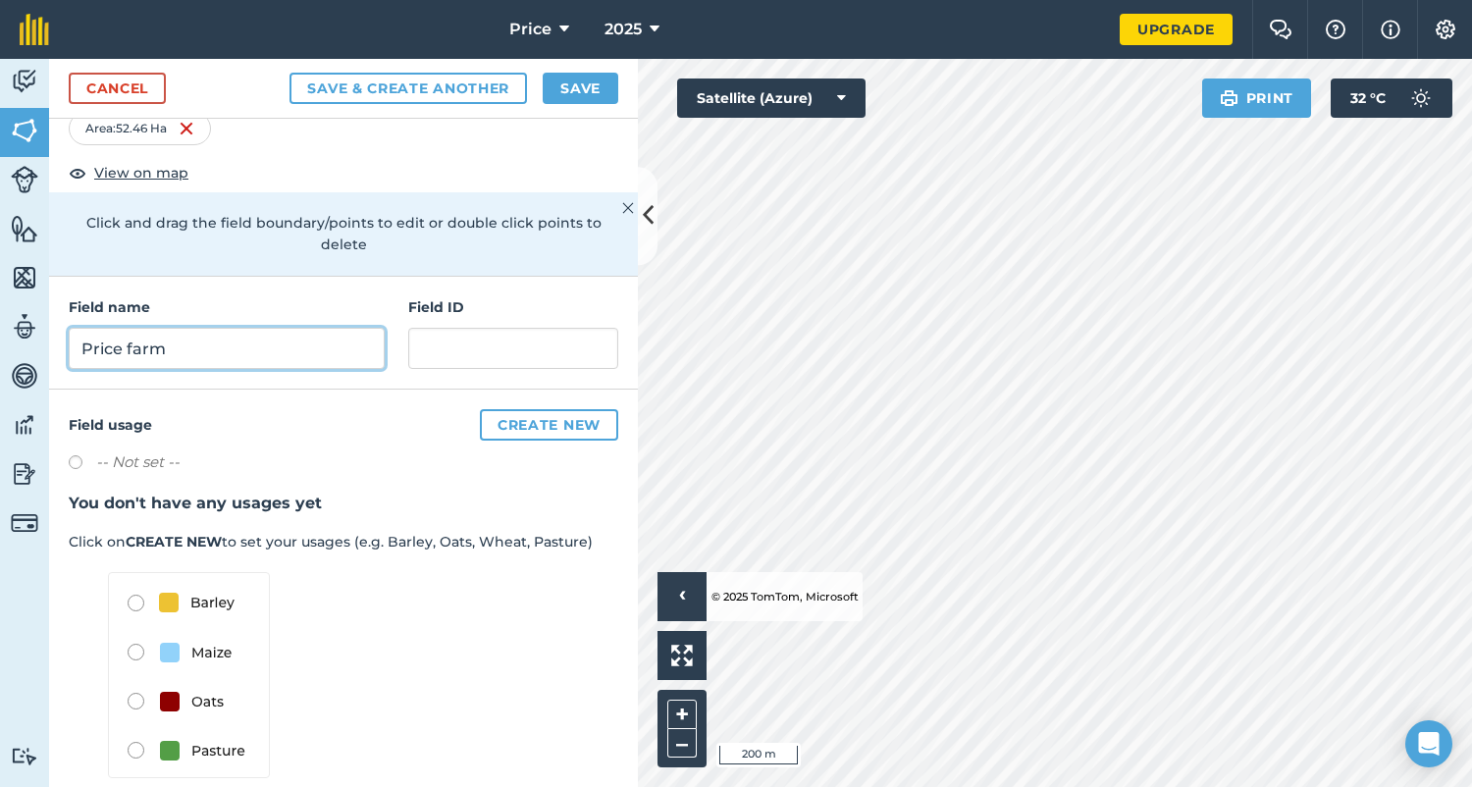
type input "Price farm"
click at [540, 409] on button "Create new" at bounding box center [549, 424] width 138 height 31
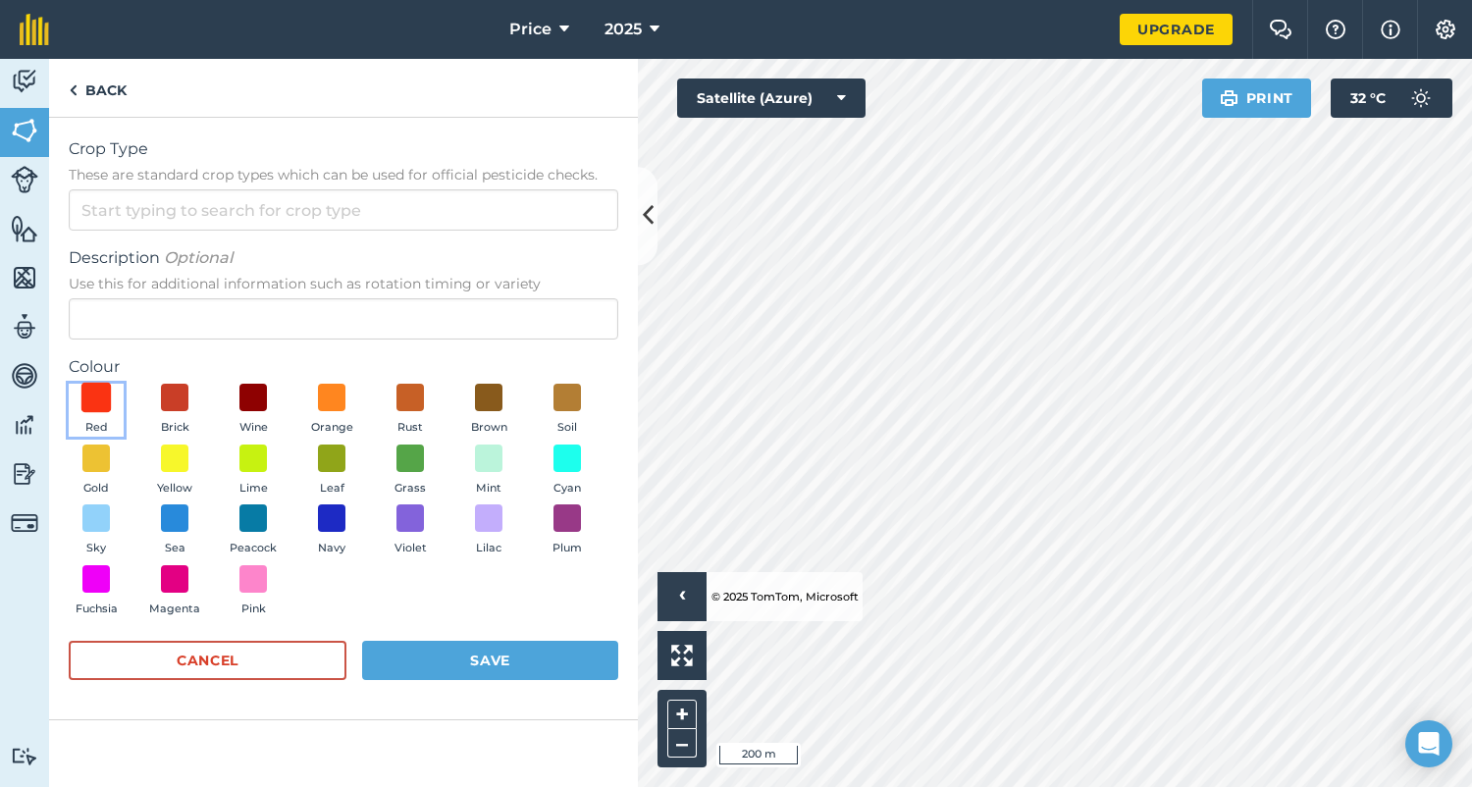
click at [99, 397] on span at bounding box center [96, 398] width 30 height 30
click at [464, 655] on button "Save" at bounding box center [490, 660] width 256 height 39
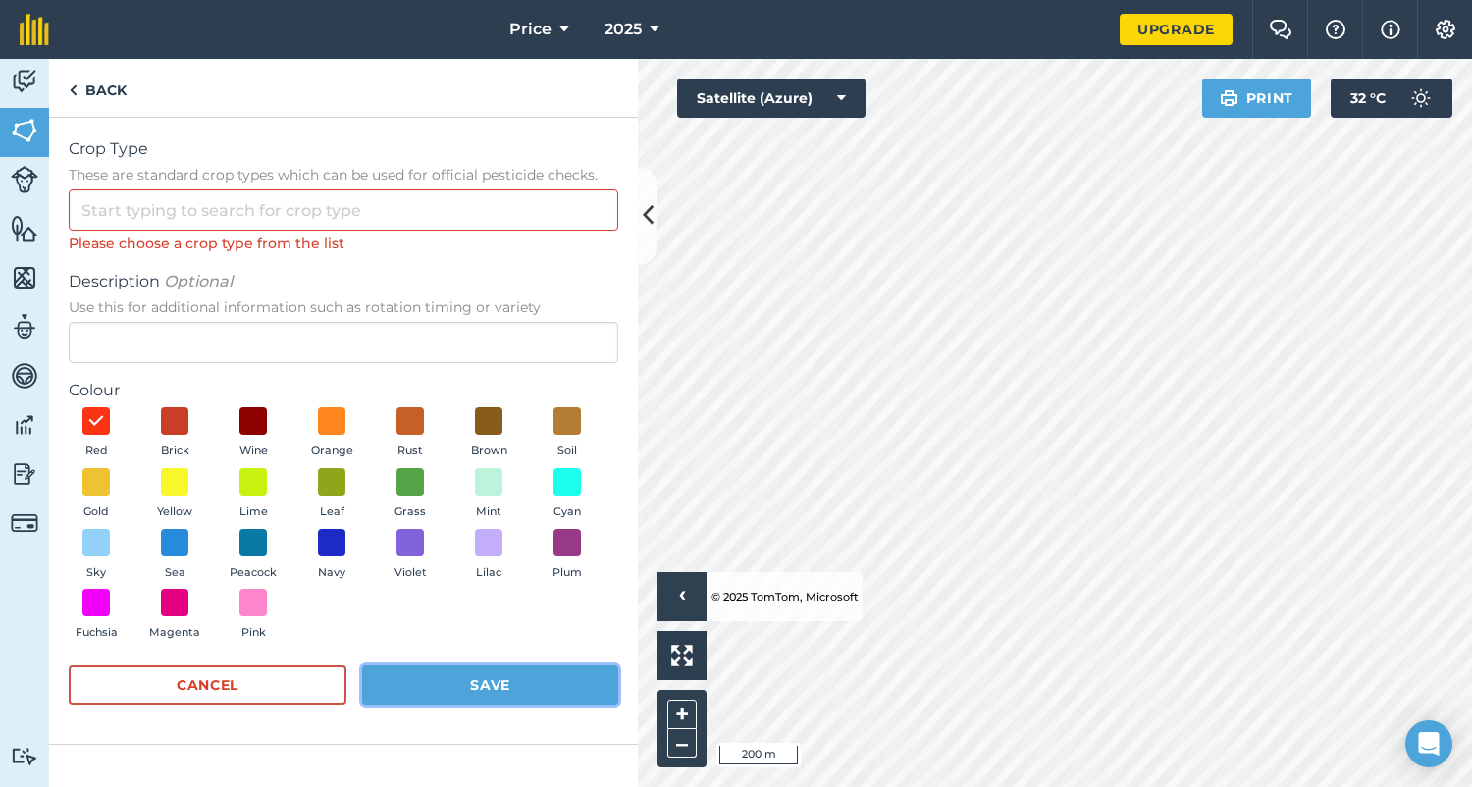
click at [467, 688] on button "Save" at bounding box center [490, 684] width 256 height 39
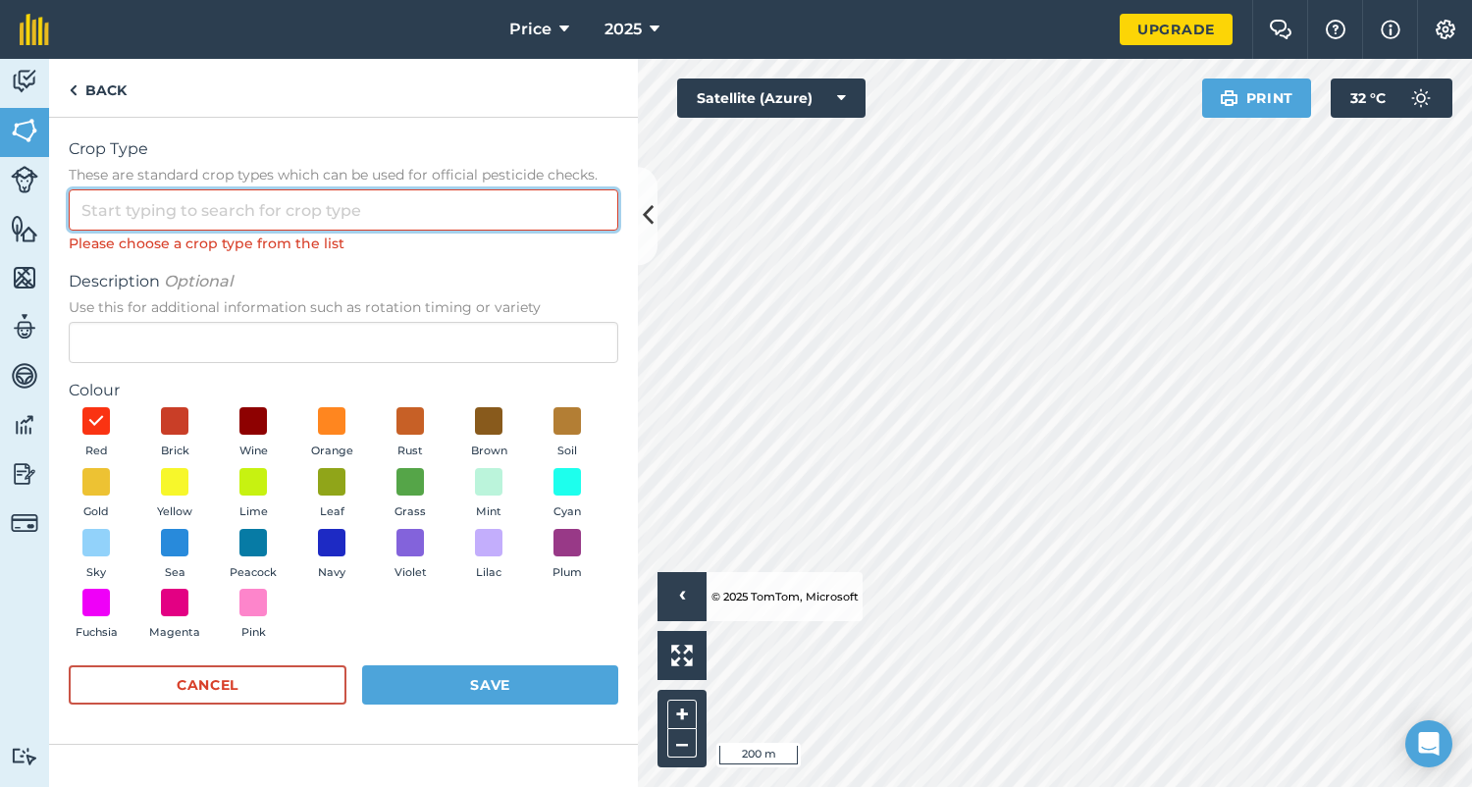
click at [294, 206] on input "Crop Type These are standard crop types which can be used for official pesticid…" at bounding box center [344, 209] width 550 height 41
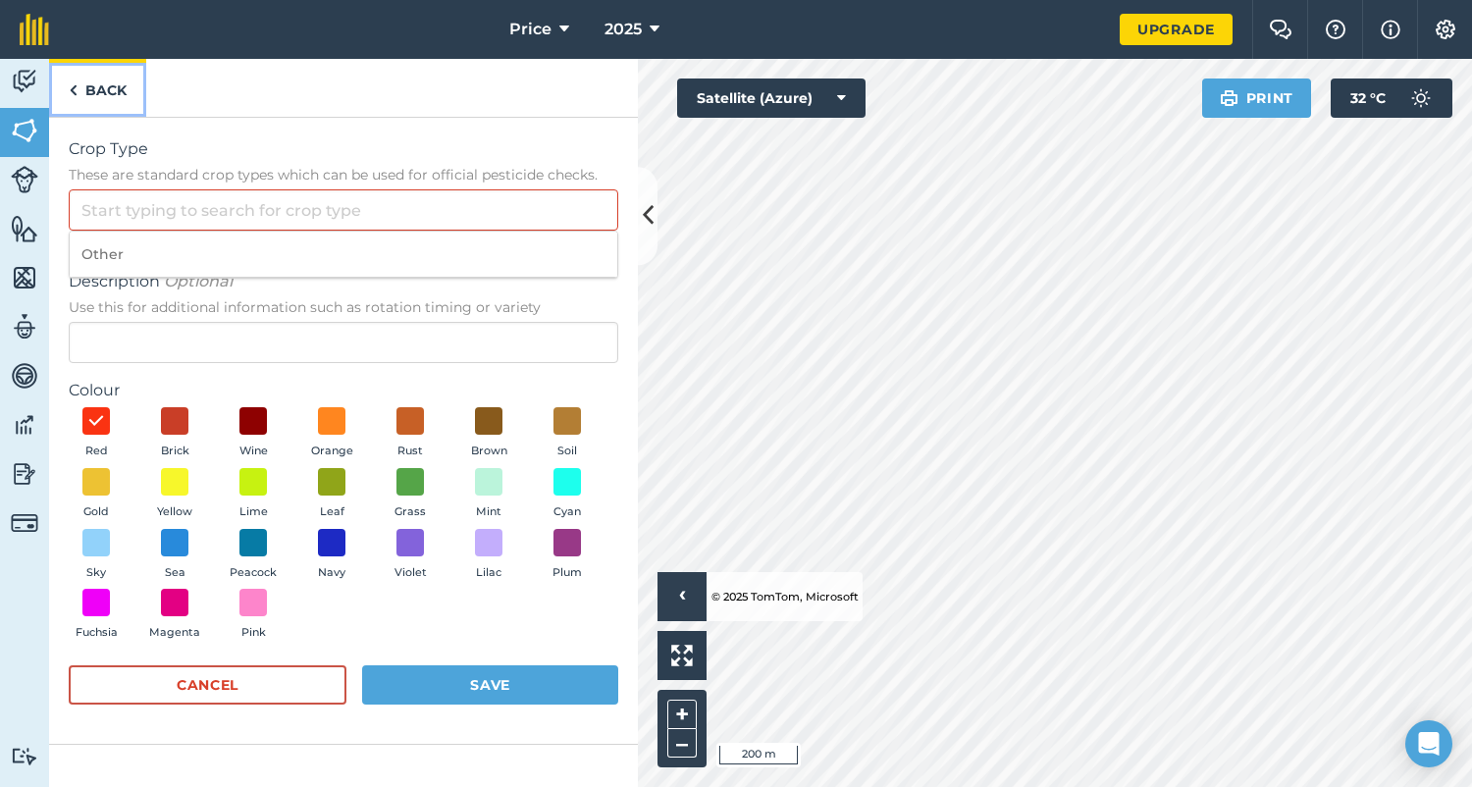
click at [90, 102] on link "Back" at bounding box center [97, 88] width 97 height 58
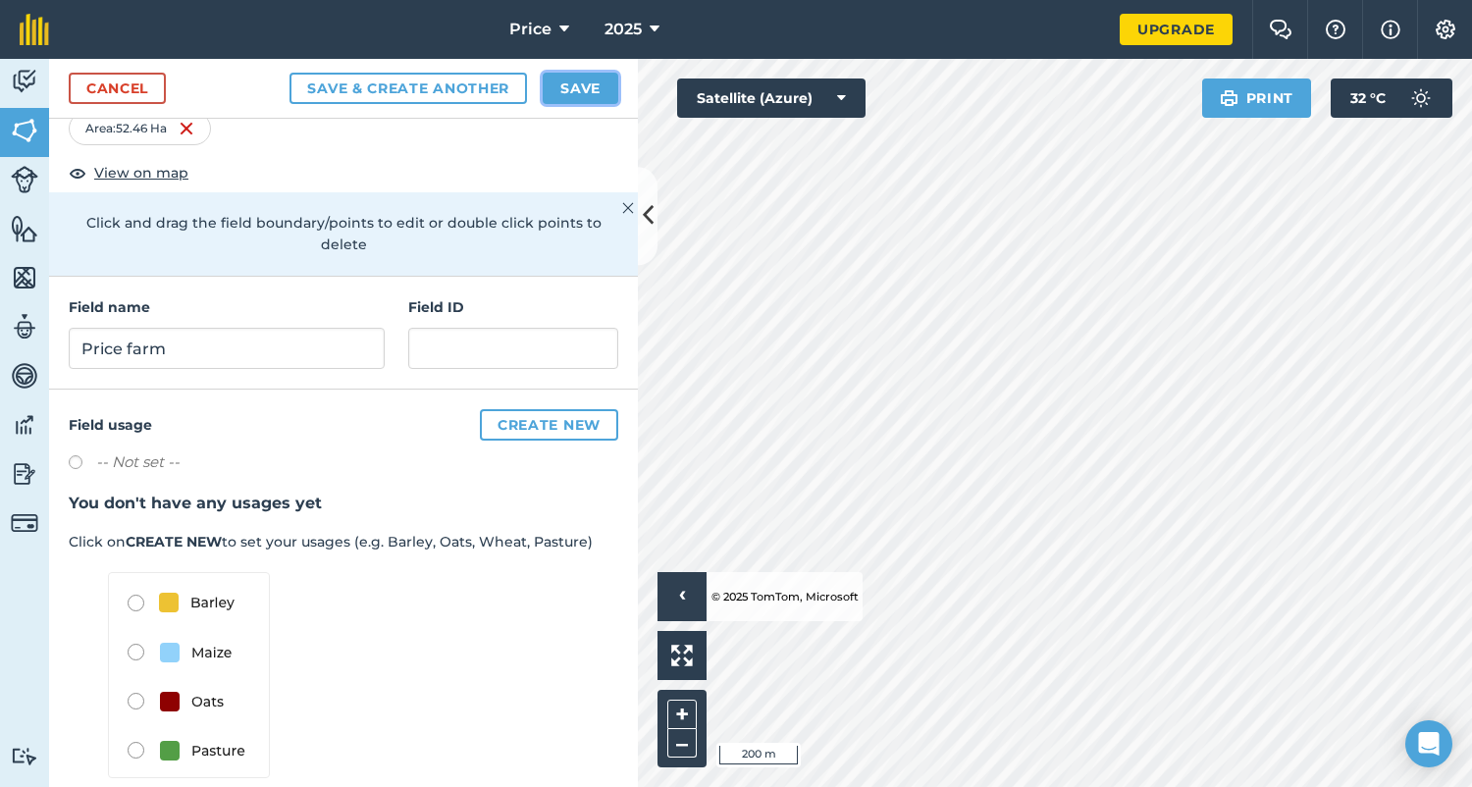
click at [586, 88] on button "Save" at bounding box center [581, 88] width 76 height 31
